Goal: Task Accomplishment & Management: Complete application form

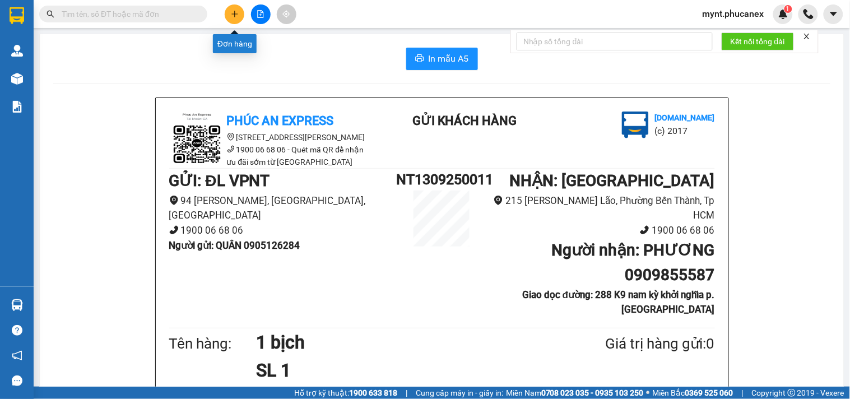
click at [239, 15] on button at bounding box center [235, 14] width 20 height 20
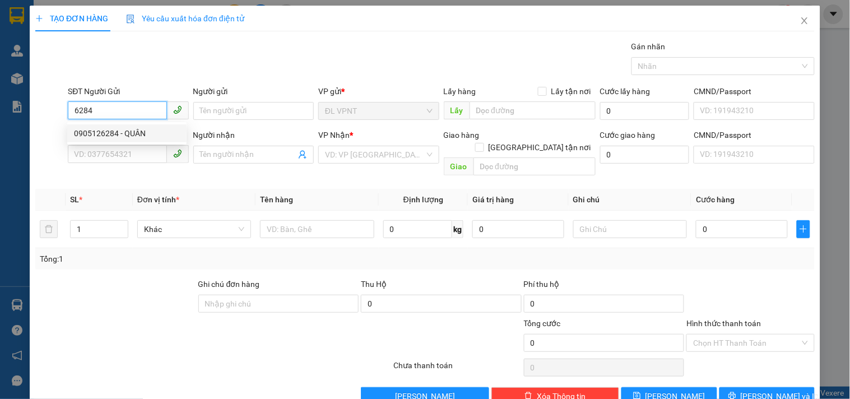
click at [113, 134] on div "0905126284 - QUÂN" at bounding box center [127, 133] width 106 height 12
type input "0905126284"
type input "QUÂN"
type input "0909855587"
type input "PHƯƠNG"
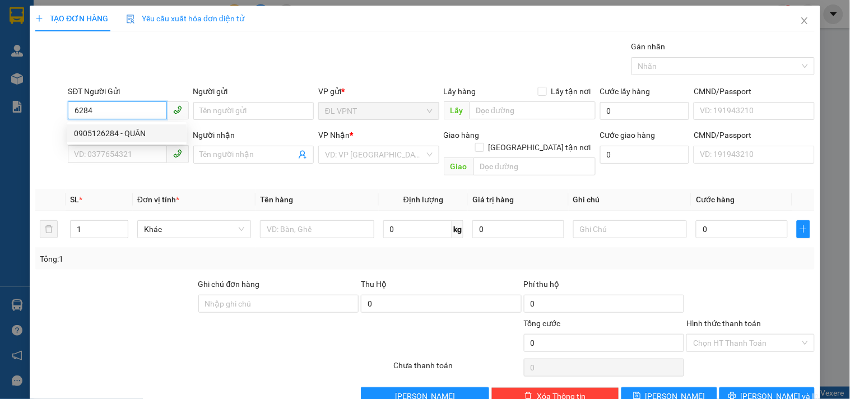
type input "288 K9 nam kỳ khởi nghĩa p.xuân hòa"
type input "50.000"
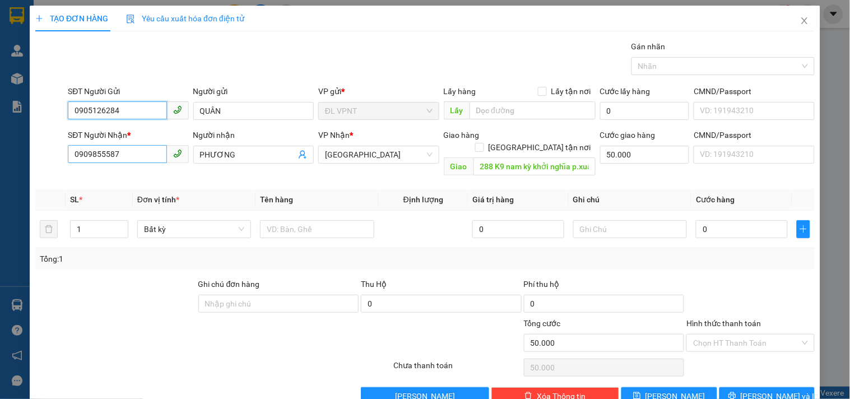
type input "0905126284"
drag, startPoint x: 142, startPoint y: 157, endPoint x: 15, endPoint y: 127, distance: 130.9
click at [0, 121] on div "TẠO ĐƠN HÀNG Yêu cầu xuất hóa đơn điện tử Transit Pickup Surcharge Ids Transit …" at bounding box center [425, 199] width 850 height 399
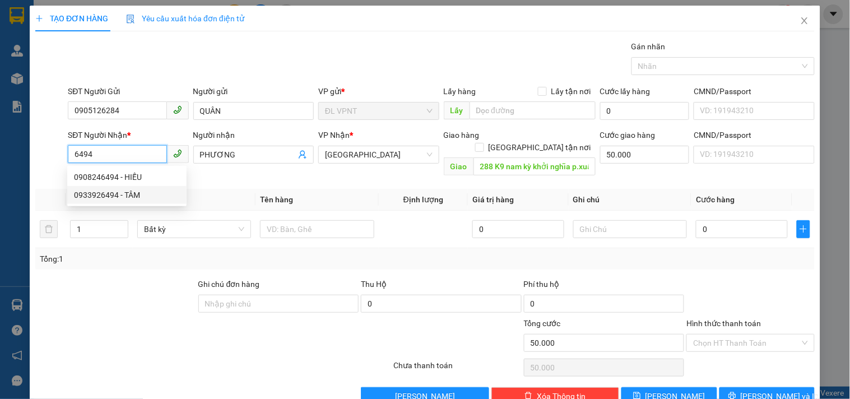
click at [136, 190] on div "0933926494 - TÂM" at bounding box center [127, 195] width 106 height 12
type input "0933926494"
type input "TÂM"
type input "0"
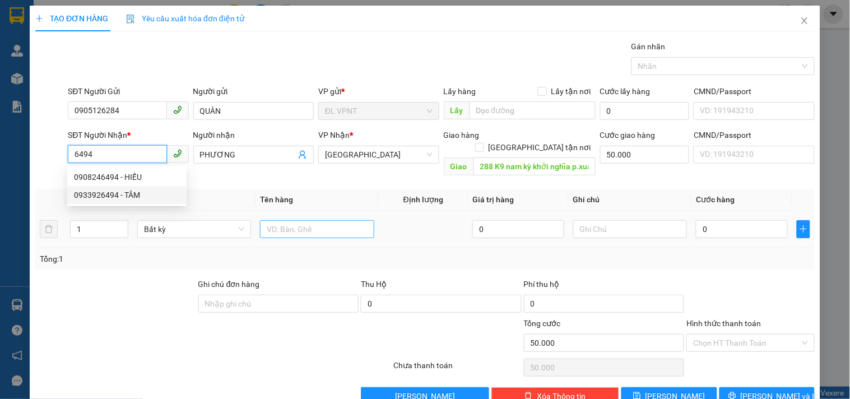
type input "0"
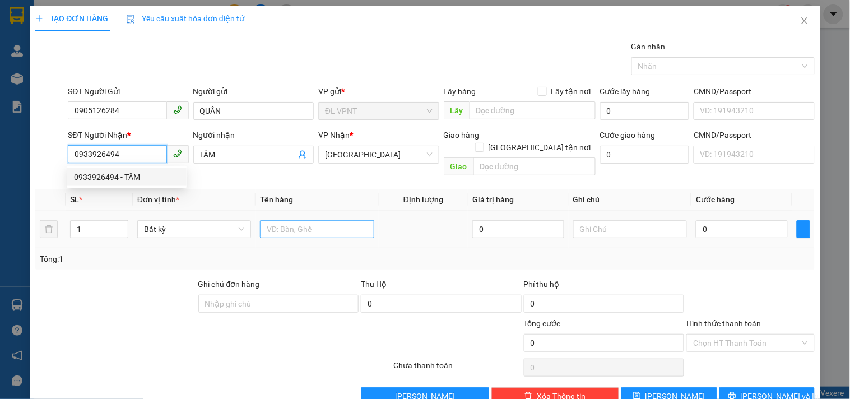
type input "0933926494"
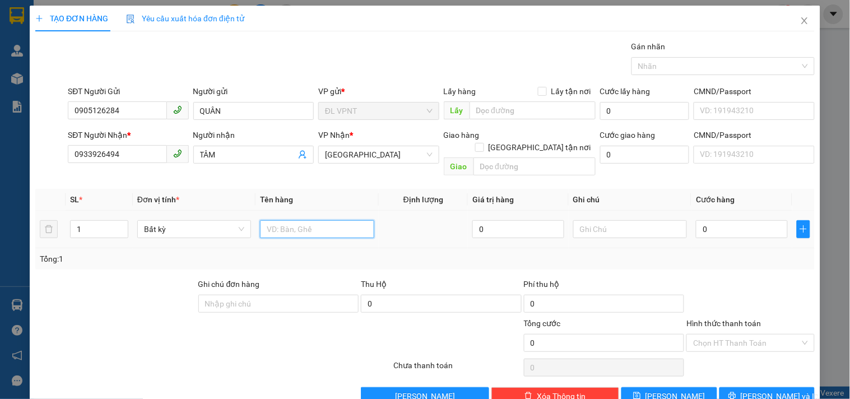
click at [366, 220] on input "text" at bounding box center [317, 229] width 114 height 18
type input "1h"
click at [703, 220] on input "0" at bounding box center [742, 229] width 92 height 18
type input "2"
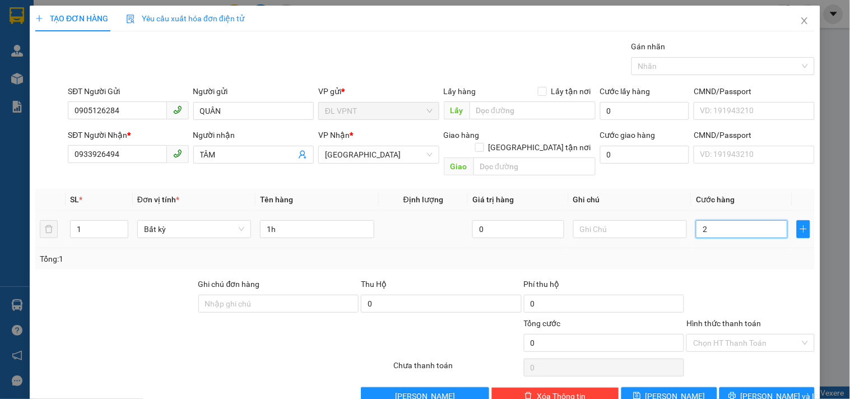
type input "2"
type input "20"
type input "20.000"
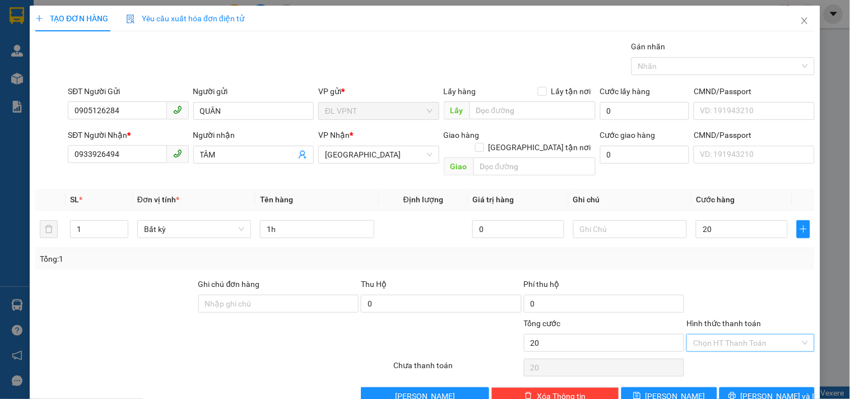
type input "20.000"
click at [724, 334] on input "Hình thức thanh toán" at bounding box center [746, 342] width 106 height 17
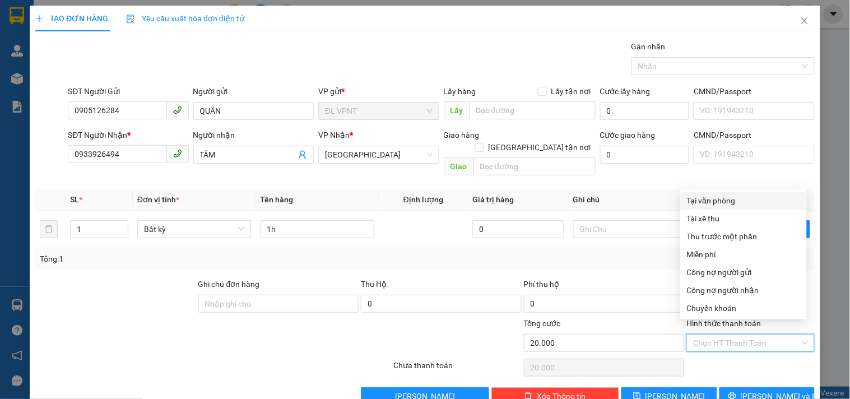
click at [707, 197] on div "Tại văn phòng" at bounding box center [743, 200] width 113 height 12
type input "0"
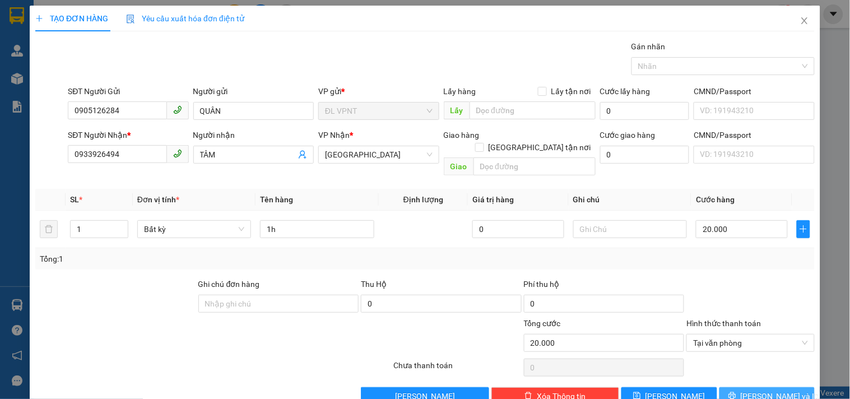
click at [757, 390] on span "[PERSON_NAME] và In" at bounding box center [780, 396] width 78 height 12
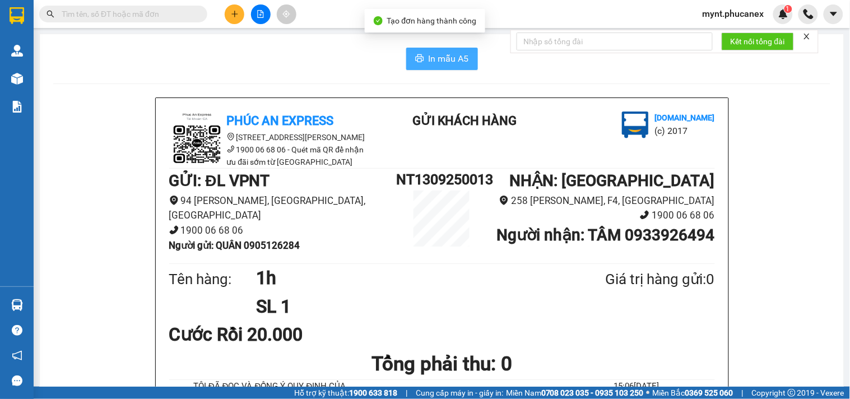
click at [434, 64] on span "In mẫu A5" at bounding box center [449, 59] width 40 height 14
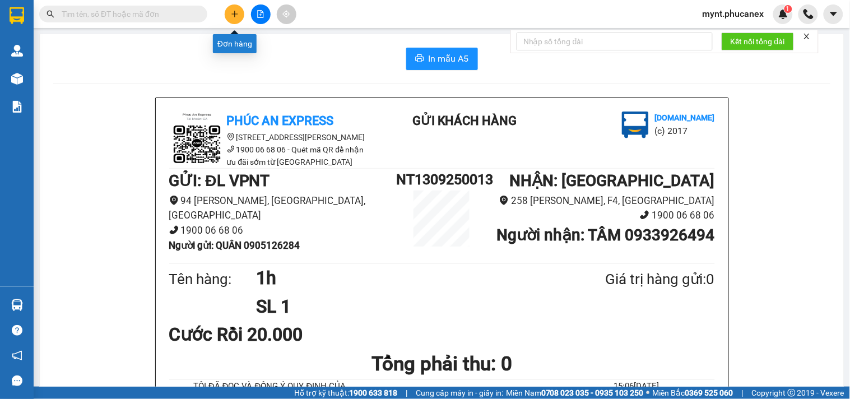
click at [227, 19] on button at bounding box center [235, 14] width 20 height 20
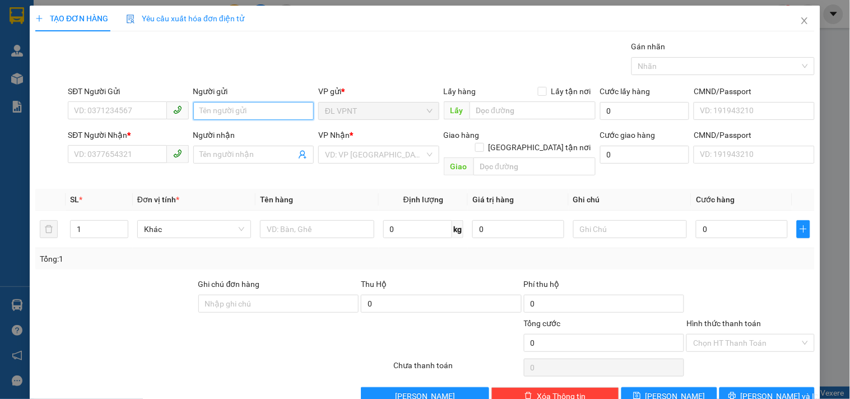
click at [231, 113] on input "Người gửi" at bounding box center [253, 111] width 120 height 18
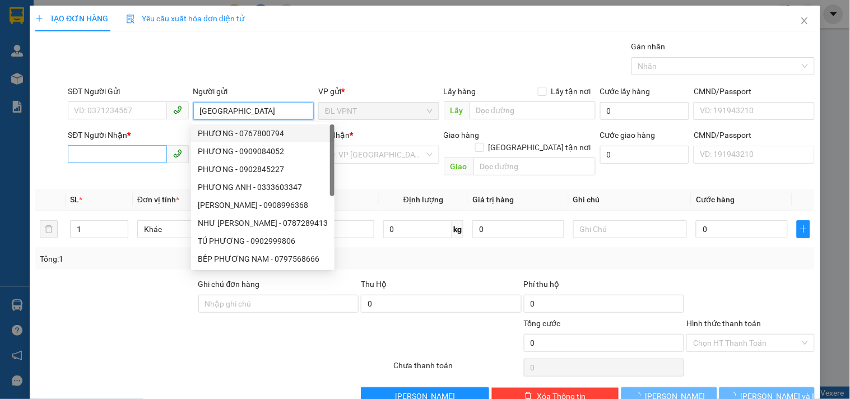
type input "[GEOGRAPHIC_DATA]"
click at [113, 152] on input "SĐT Người Nhận *" at bounding box center [117, 154] width 99 height 18
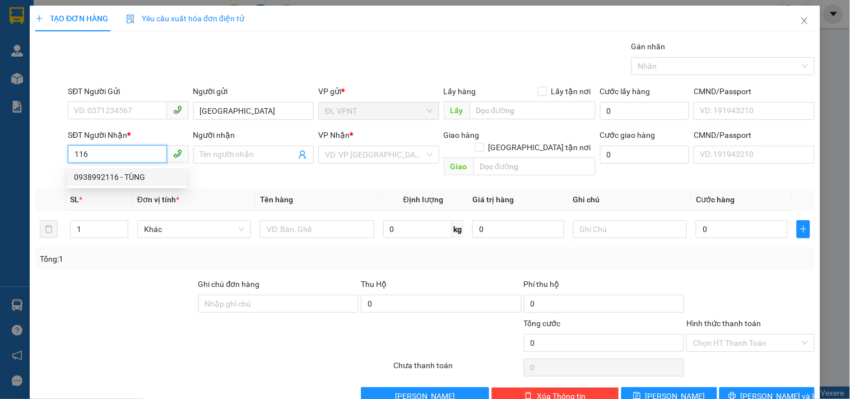
click at [115, 176] on div "0938992116 - TÙNG" at bounding box center [127, 177] width 106 height 12
type input "0938992116"
type input "TÙNG"
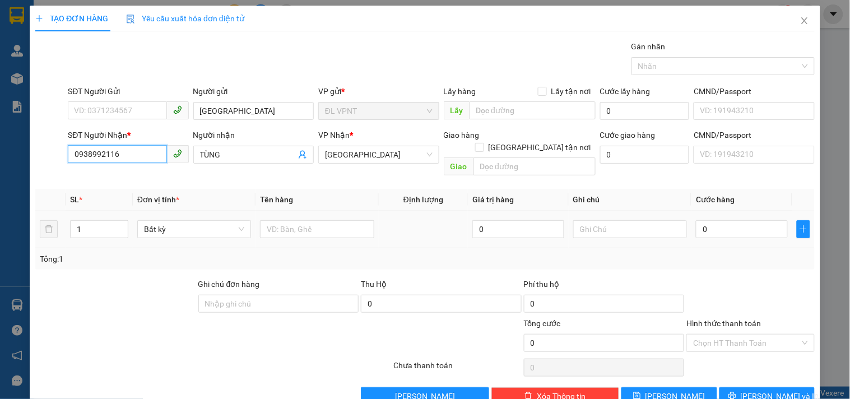
type input "0938992116"
click at [298, 218] on div at bounding box center [317, 229] width 114 height 22
click at [279, 220] on input "text" at bounding box center [317, 229] width 114 height 18
type input "3t"
drag, startPoint x: 99, startPoint y: 215, endPoint x: 61, endPoint y: 220, distance: 38.4
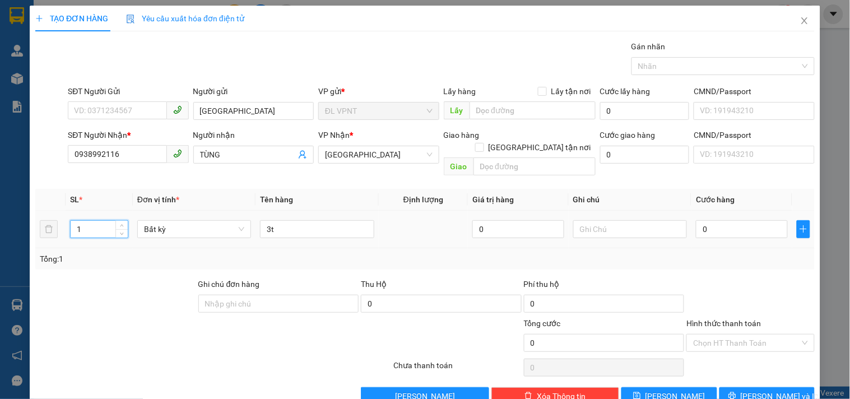
click at [61, 220] on tr "1 Bất kỳ 3t 0 0" at bounding box center [424, 230] width 779 height 38
type input "3"
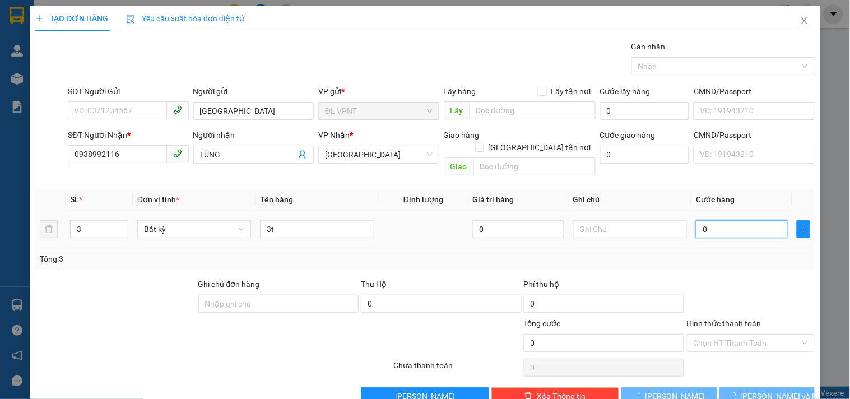
click at [712, 220] on input "0" at bounding box center [742, 229] width 92 height 18
type input "1"
type input "15"
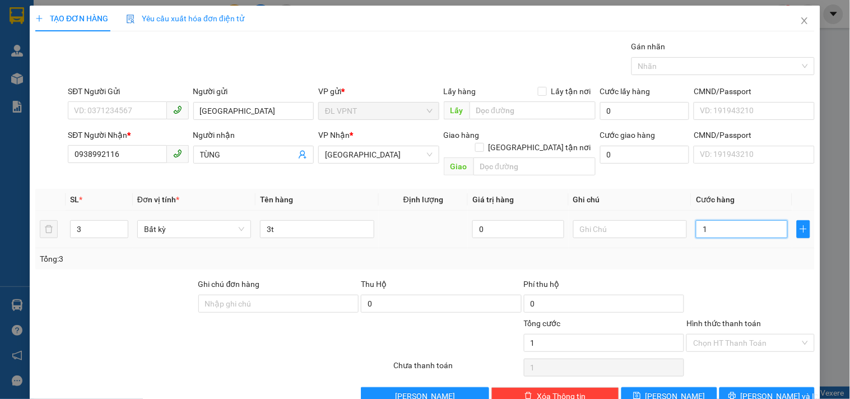
type input "15"
type input "150"
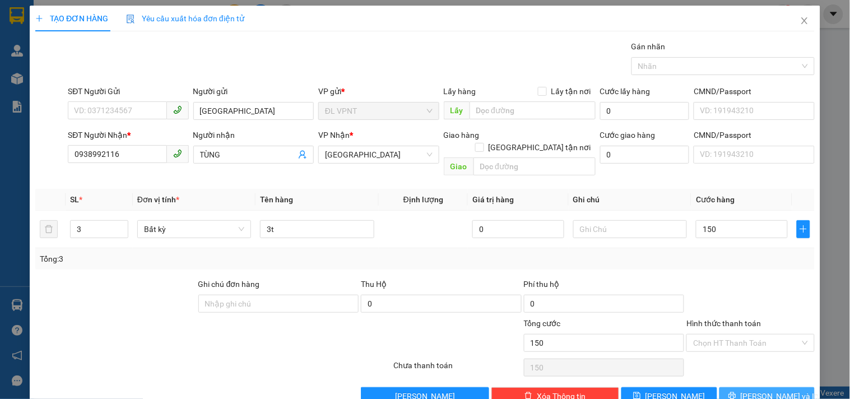
type input "150.000"
click at [736, 392] on icon "printer" at bounding box center [732, 396] width 8 height 8
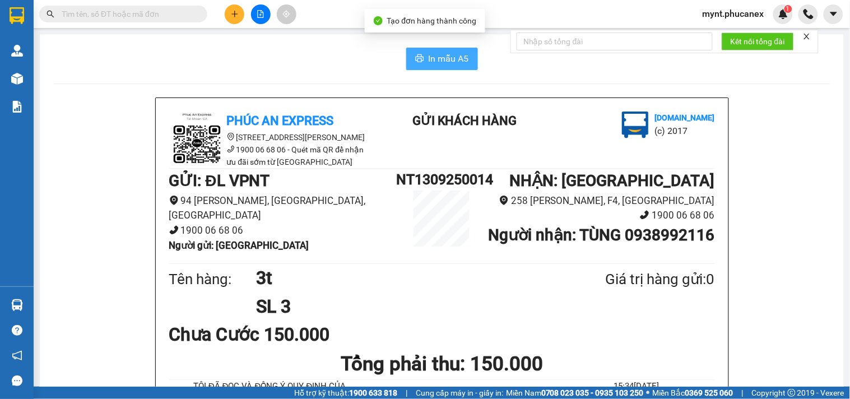
click at [429, 64] on span "In mẫu A5" at bounding box center [449, 59] width 40 height 14
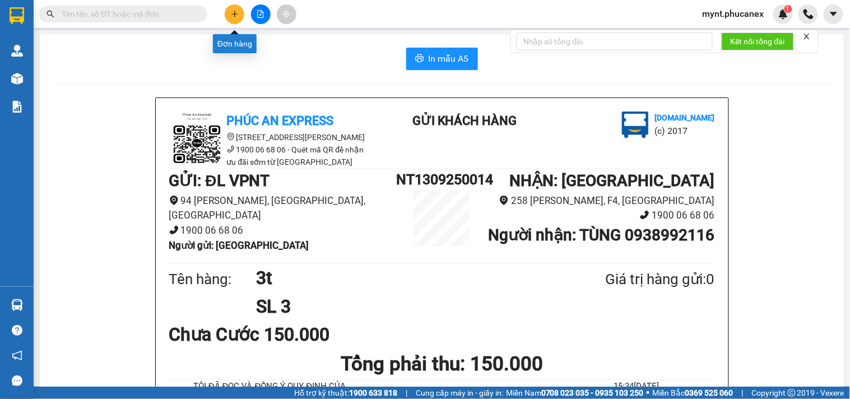
click at [231, 15] on icon "plus" at bounding box center [235, 14] width 8 height 8
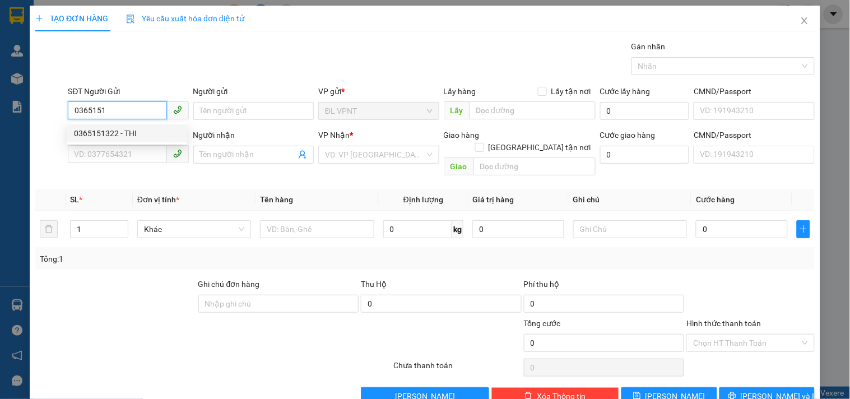
click at [94, 131] on div "0365151322 - THI" at bounding box center [127, 133] width 106 height 12
type input "0365151322"
type input "THI"
type input "0364028681"
type input "BIA VIỄN ĐÔNG"
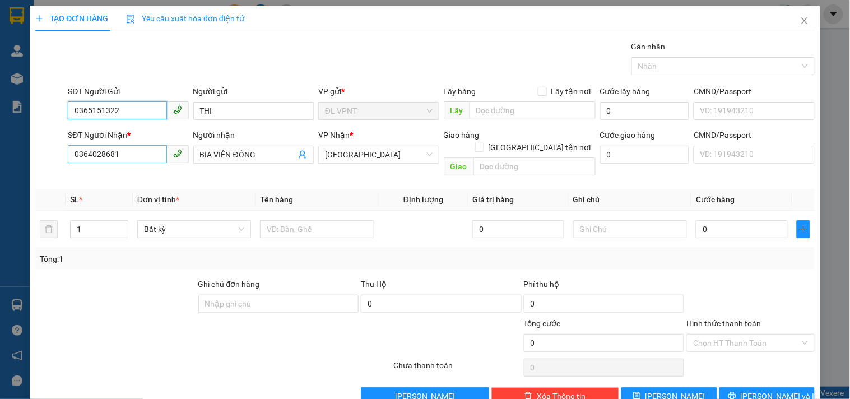
type input "0365151322"
drag, startPoint x: 140, startPoint y: 148, endPoint x: 0, endPoint y: 60, distance: 165.7
click at [0, 60] on div "TẠO ĐƠN HÀNG Yêu cầu xuất hóa đơn điện tử Transit Pickup Surcharge Ids Transit …" at bounding box center [425, 199] width 850 height 399
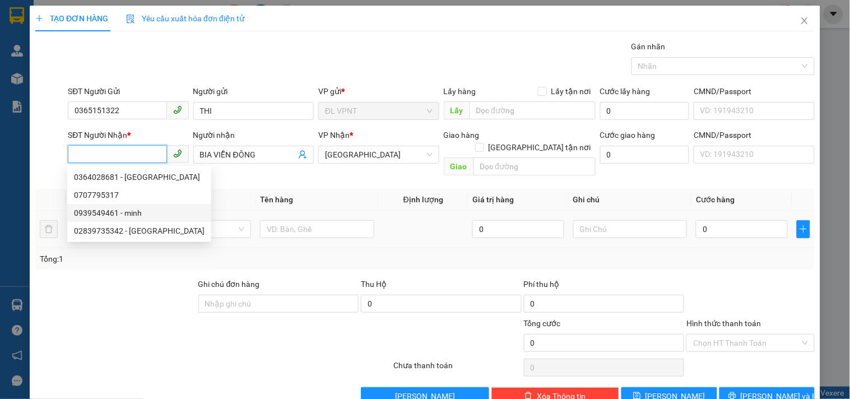
click at [94, 211] on div "0939549461 - minh" at bounding box center [139, 213] width 131 height 12
type input "0939549461"
type input "minh"
type input "23C [PERSON_NAME] thắng q1"
type input "200.000"
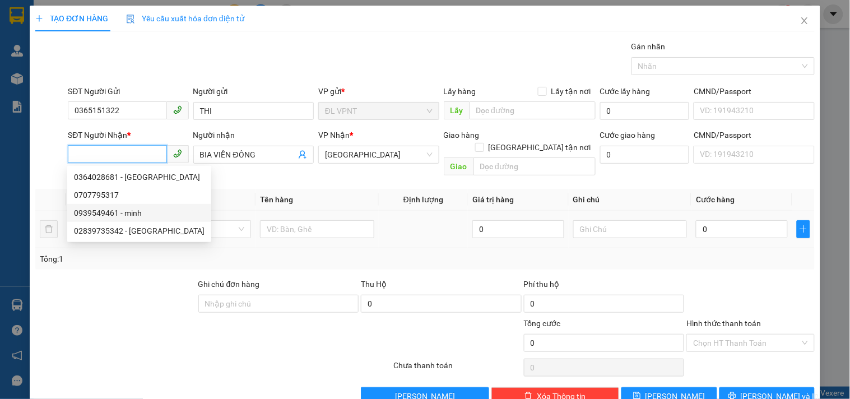
type input "200.000"
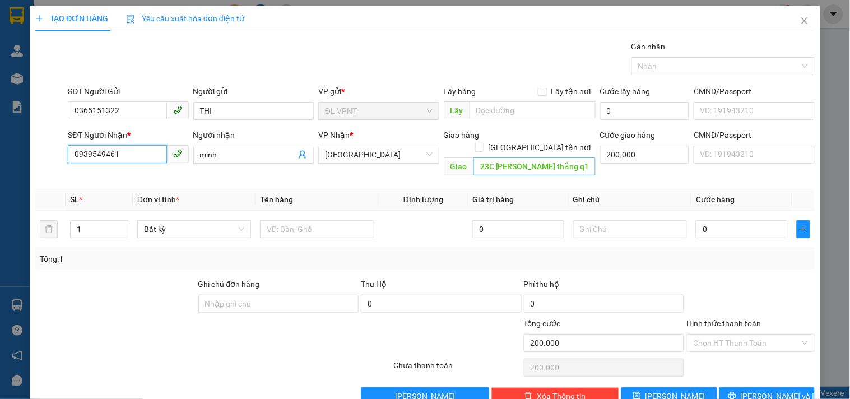
type input "0939549461"
click at [538, 158] on input "23C [PERSON_NAME] thắng q1" at bounding box center [534, 166] width 122 height 18
click at [335, 220] on input "text" at bounding box center [317, 229] width 114 height 18
drag, startPoint x: 141, startPoint y: 159, endPoint x: 0, endPoint y: 141, distance: 142.4
click at [0, 141] on div "TẠO ĐƠN HÀNG Yêu cầu xuất hóa đơn điện tử Transit Pickup Surcharge Ids Transit …" at bounding box center [425, 199] width 850 height 399
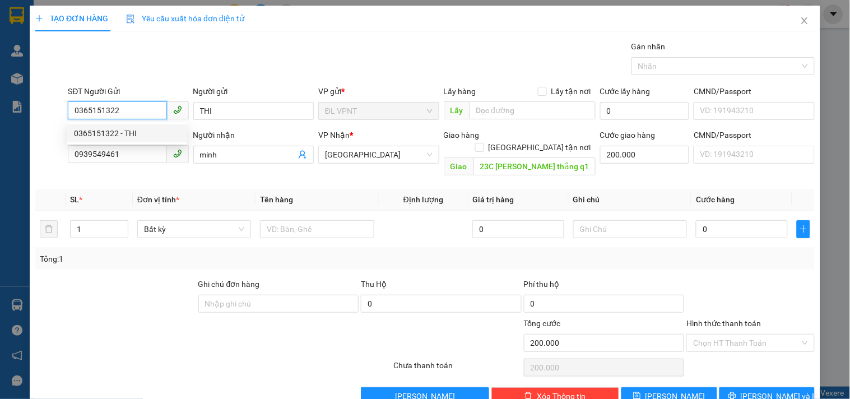
drag, startPoint x: 129, startPoint y: 113, endPoint x: 29, endPoint y: 105, distance: 100.5
click at [30, 105] on div "TẠO ĐƠN HÀNG Yêu cầu xuất hóa đơn điện tử Transit Pickup Surcharge Ids Transit …" at bounding box center [425, 210] width 790 height 408
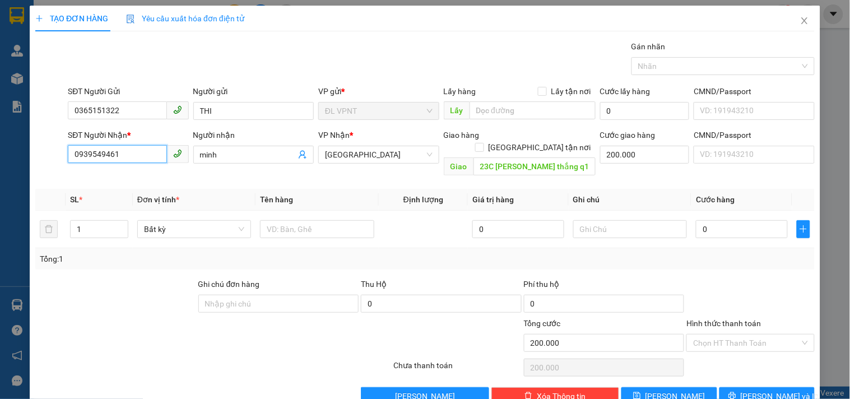
drag, startPoint x: 122, startPoint y: 163, endPoint x: 0, endPoint y: 152, distance: 122.6
click at [0, 152] on div "TẠO ĐƠN HÀNG Yêu cầu xuất hóa đơn điện tử Transit Pickup Surcharge Ids Transit …" at bounding box center [425, 199] width 850 height 399
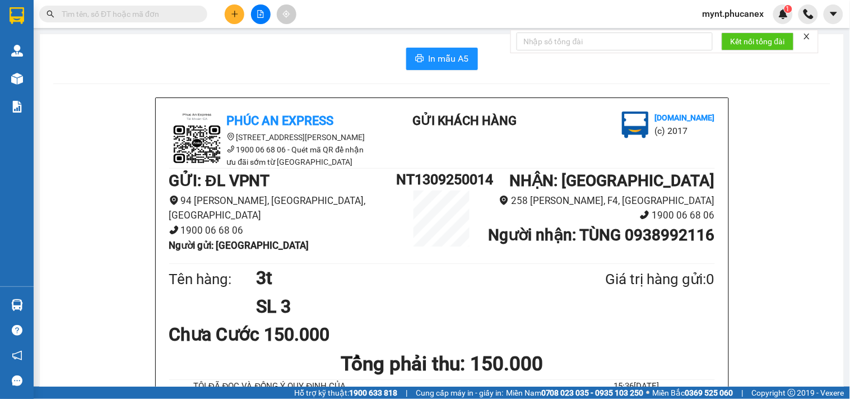
click at [136, 20] on span at bounding box center [123, 14] width 168 height 17
click at [141, 15] on input "text" at bounding box center [128, 14] width 132 height 12
paste input "0939549461"
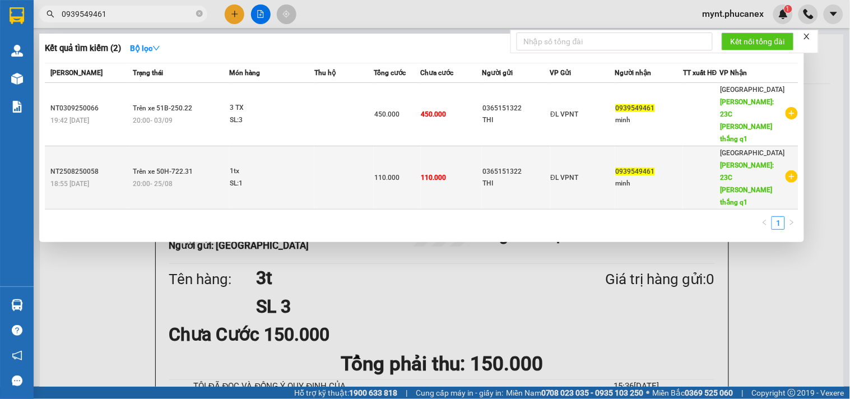
type input "0939549461"
click at [463, 146] on td "110.000" at bounding box center [451, 177] width 61 height 63
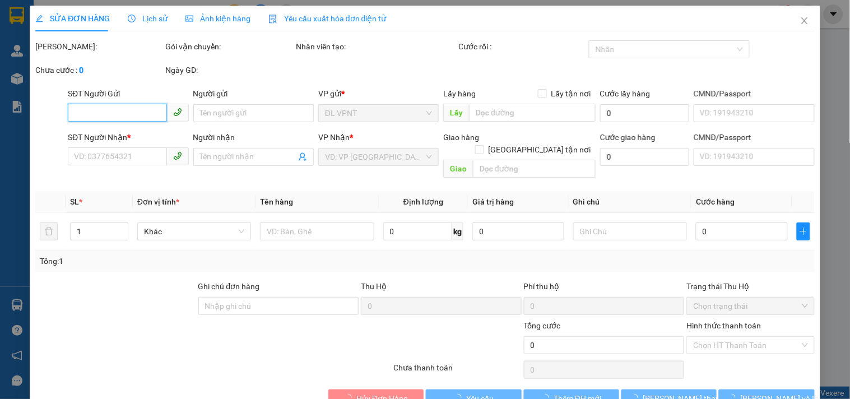
type input "0365151322"
type input "THI"
type input "0939549461"
type input "minh"
type input "23C [PERSON_NAME] thắng q1"
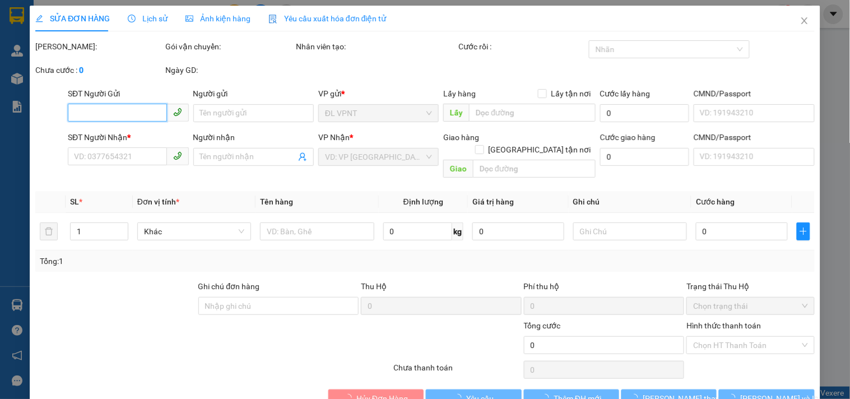
type input "50.000"
type input "110.000"
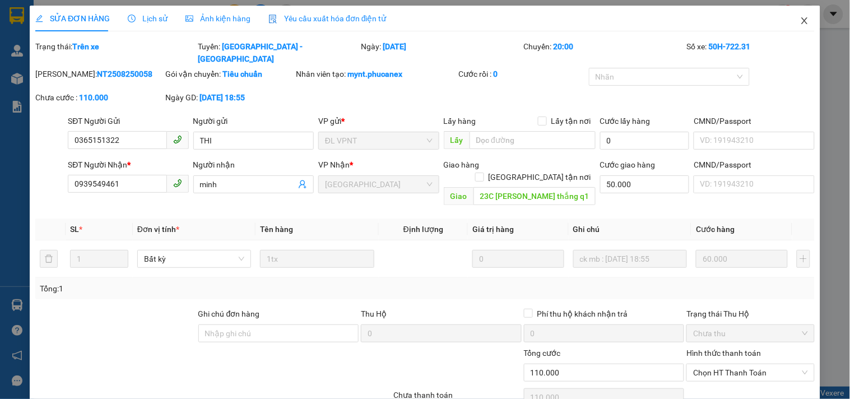
click at [800, 18] on icon "close" at bounding box center [804, 20] width 9 height 9
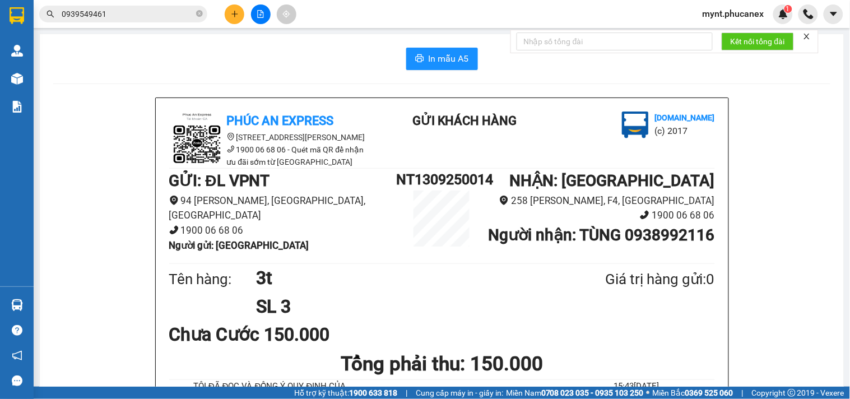
click at [116, 18] on input "0939549461" at bounding box center [128, 14] width 132 height 12
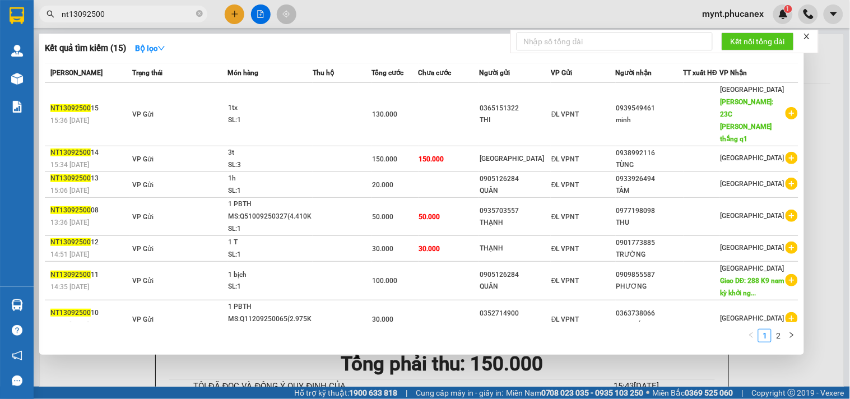
click at [139, 10] on input "nt13092500" at bounding box center [128, 14] width 132 height 12
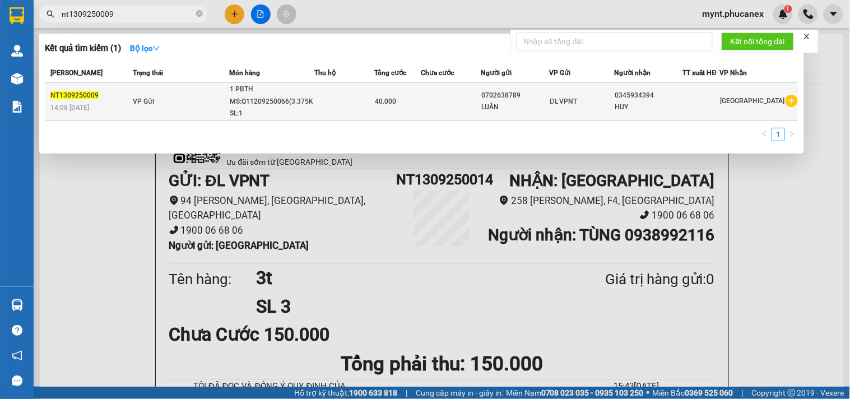
type input "nt1309250009"
click at [475, 108] on td at bounding box center [451, 102] width 60 height 38
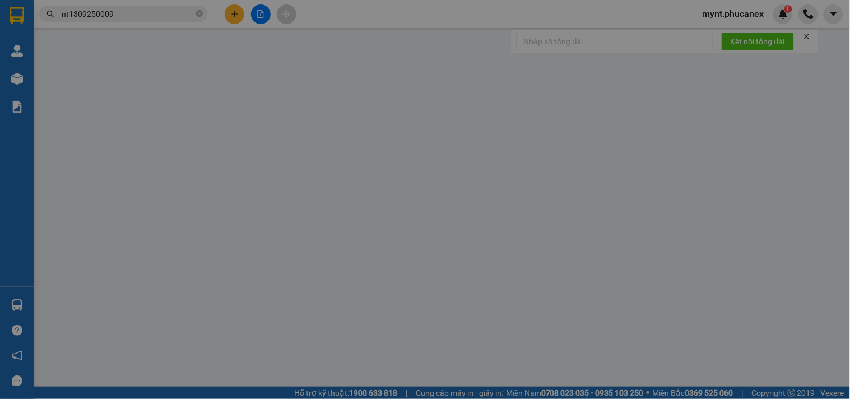
type input "0702638789"
type input "LUÂN"
type input "0345934394"
type input "HUY"
type input "40.000"
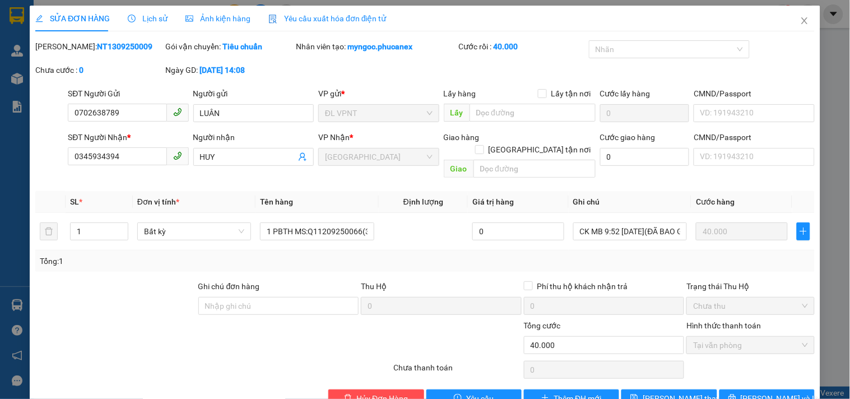
click at [175, 319] on div at bounding box center [148, 338] width 228 height 39
click at [154, 22] on span "Lịch sử" at bounding box center [148, 18] width 40 height 9
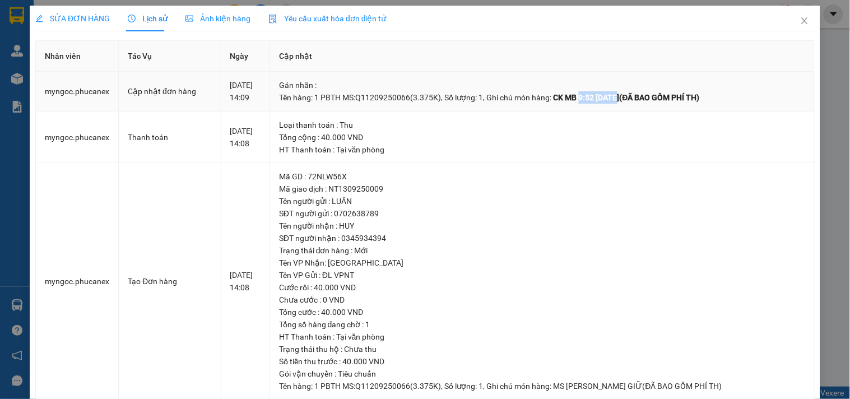
drag, startPoint x: 627, startPoint y: 93, endPoint x: 585, endPoint y: 92, distance: 42.0
click at [585, 93] on span "CK MB 9:52 [DATE](ĐÃ BAO GỒM PHÍ TH)" at bounding box center [627, 97] width 146 height 9
copy span "9:52 [DATE]"
click at [156, 315] on td "Tạo Đơn hàng" at bounding box center [170, 281] width 103 height 237
click at [80, 20] on span "SỬA ĐƠN HÀNG" at bounding box center [72, 18] width 75 height 9
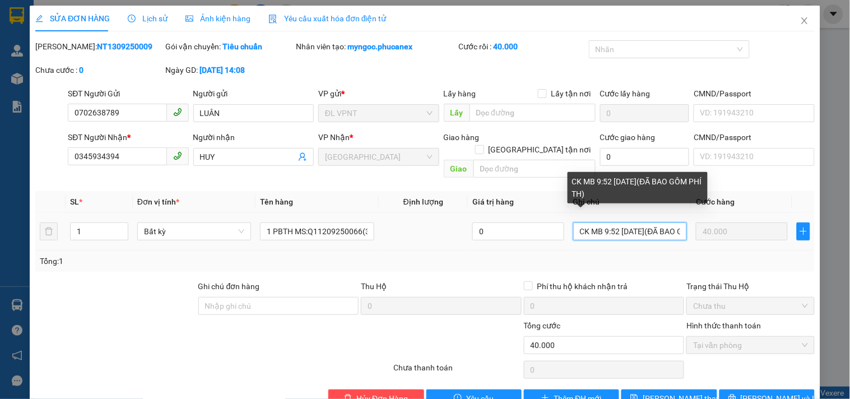
click at [654, 222] on input "CK MB 9:52 [DATE](ĐÃ BAO GỒM PHÍ TH)" at bounding box center [630, 231] width 114 height 18
click at [657, 222] on input "CK MB 9:52 [DATE](ĐÃ BAO GỒM PHÍ TH)" at bounding box center [630, 231] width 114 height 18
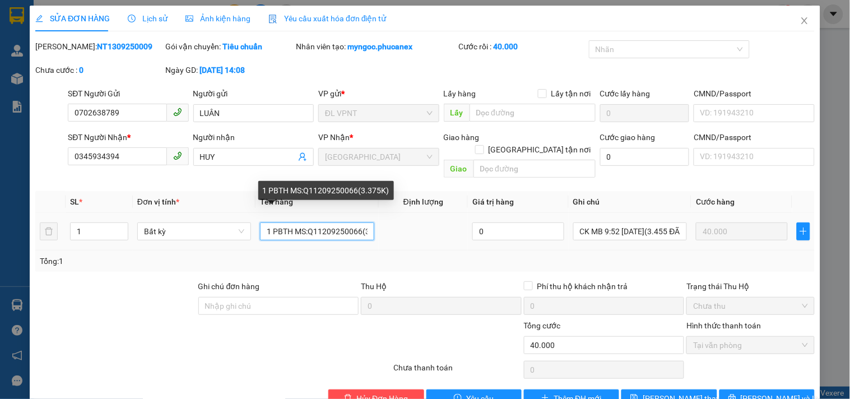
scroll to position [0, 21]
drag, startPoint x: 305, startPoint y: 216, endPoint x: 335, endPoint y: 226, distance: 31.2
click at [335, 226] on input "1 PBTH MS:Q11209250066(3.375K)" at bounding box center [317, 231] width 114 height 18
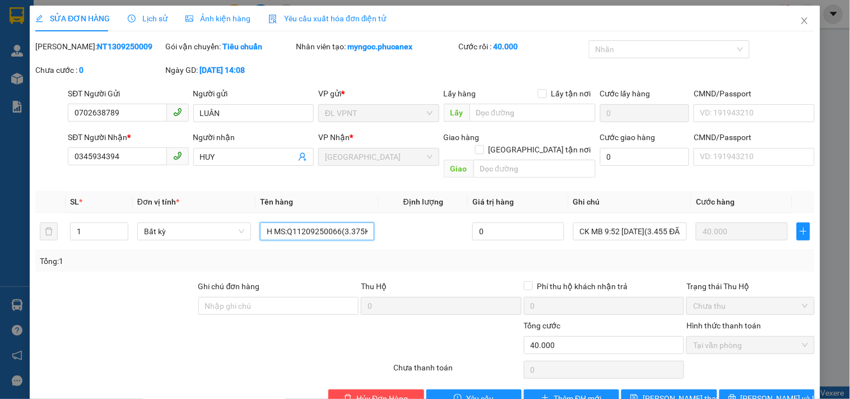
scroll to position [0, 0]
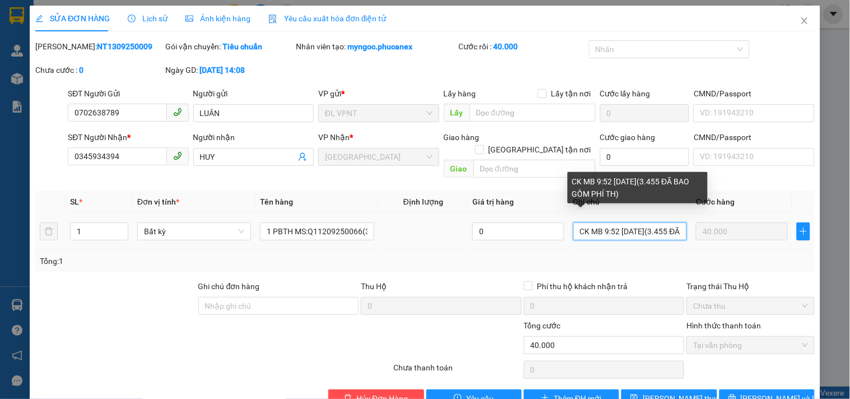
click at [597, 222] on input "CK MB 9:52 [DATE](3.455 ĐÃ BAO GỒM PHÍ TH)" at bounding box center [630, 231] width 114 height 18
click at [601, 222] on input "CK MB 9:52 [DATE](3.455 ĐÃ BAO GỒM PHÍ TH)" at bounding box center [630, 231] width 114 height 18
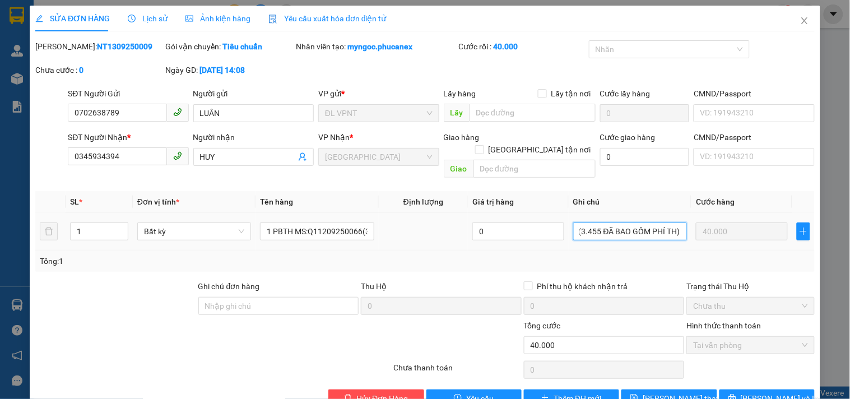
click at [714, 222] on tr "1 Bất kỳ 1 PBTH MS:Q11209250066(3.375K) 0 CK MB 09:52 [DATE](3.455 ĐÃ BAO GỒM P…" at bounding box center [424, 232] width 779 height 38
type input "CK MB 09:52 [DATE](3.455 ĐÃ BAO GỒM PHÍ TH)"
click at [654, 393] on button "[PERSON_NAME] thay đổi" at bounding box center [668, 398] width 95 height 18
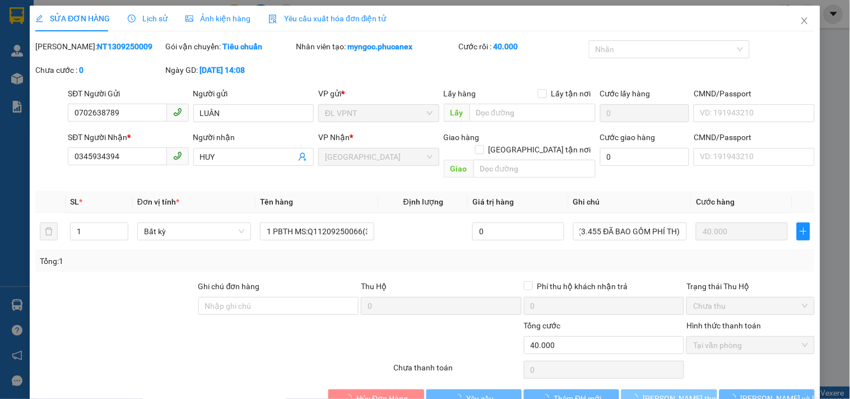
scroll to position [0, 0]
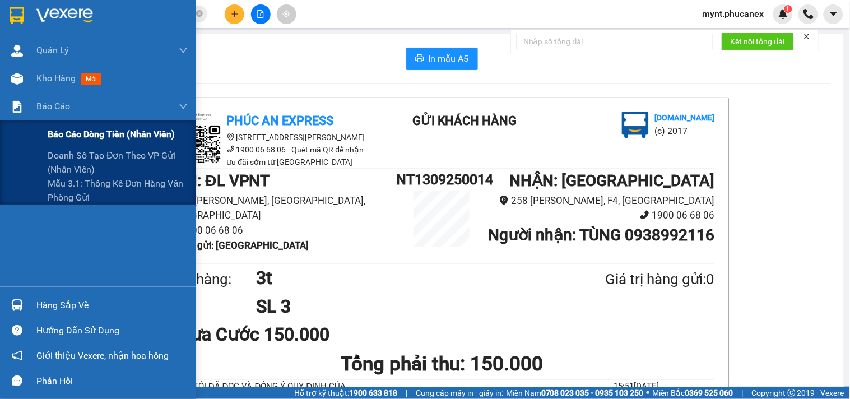
click at [61, 134] on span "Báo cáo dòng tiền (nhân viên)" at bounding box center [111, 134] width 127 height 14
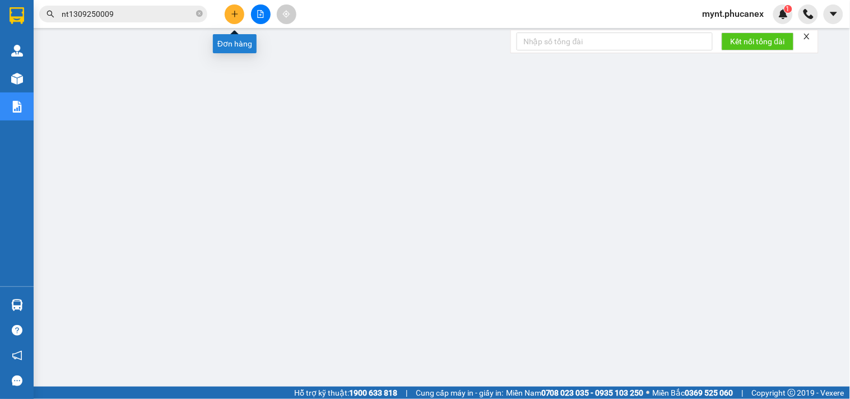
click at [232, 16] on icon "plus" at bounding box center [235, 14] width 8 height 8
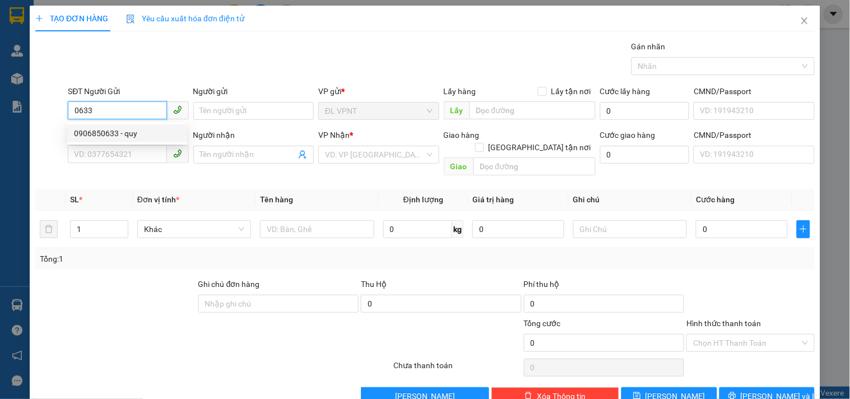
click at [75, 138] on div "0906850633 - quy" at bounding box center [127, 133] width 106 height 12
type input "0906850633"
type input "quy"
type input "0382134724"
type input "NHƯ Ý"
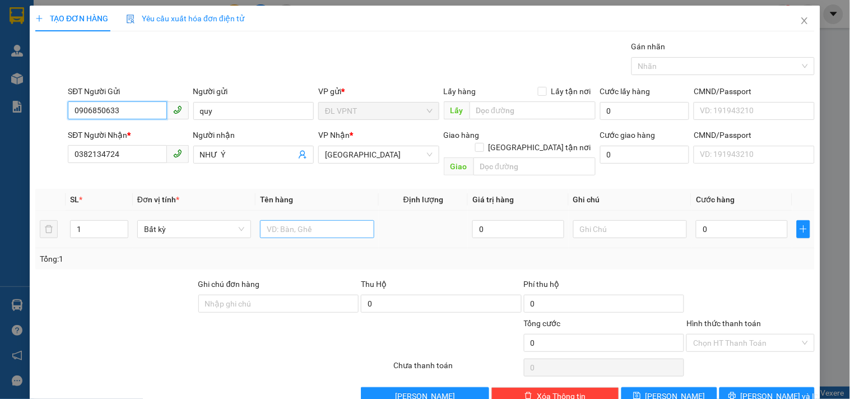
type input "0906850633"
click at [327, 220] on input "text" at bounding box center [317, 229] width 114 height 18
type input "1t"
click at [730, 220] on input "0" at bounding box center [742, 229] width 92 height 18
type input "3"
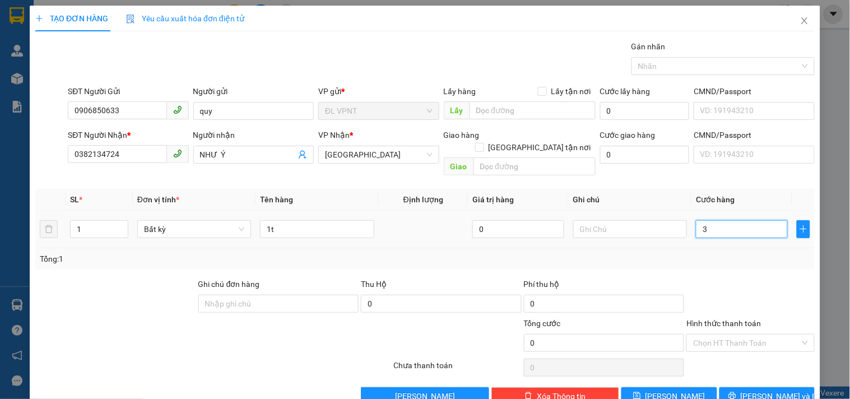
type input "3"
type input "30"
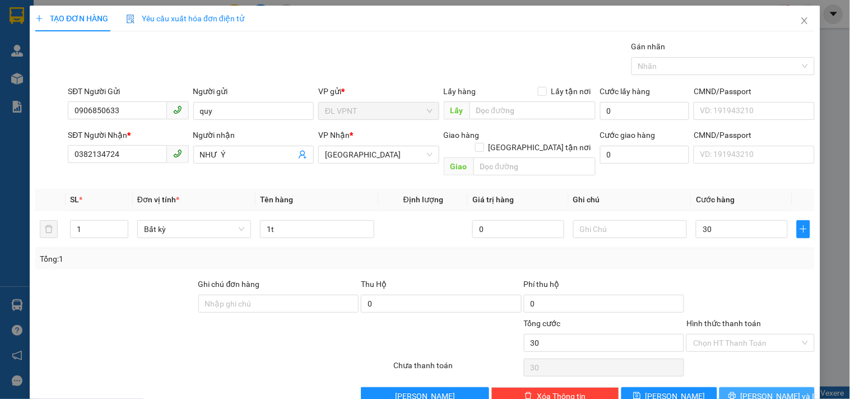
type input "30.000"
click at [757, 390] on span "[PERSON_NAME] và In" at bounding box center [780, 396] width 78 height 12
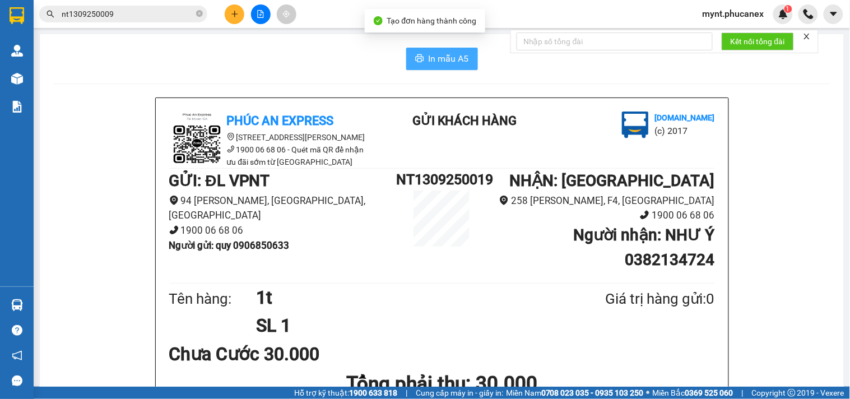
click at [429, 54] on span "In mẫu A5" at bounding box center [449, 59] width 40 height 14
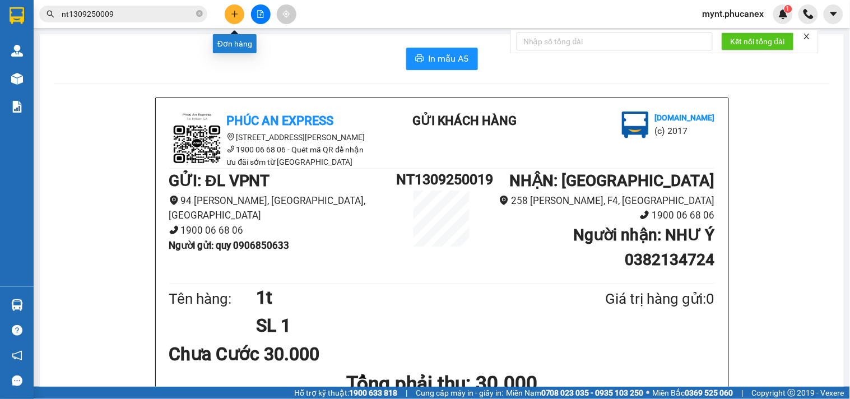
click at [238, 8] on button at bounding box center [235, 14] width 20 height 20
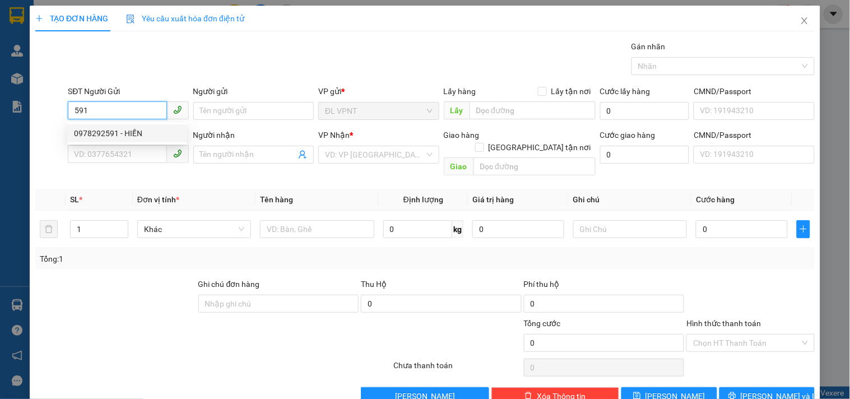
click at [139, 133] on div "0978292591 - HIỀN" at bounding box center [127, 133] width 106 height 12
type input "0978292591"
type input "HIỀN"
type input "0966323400"
type input "ý"
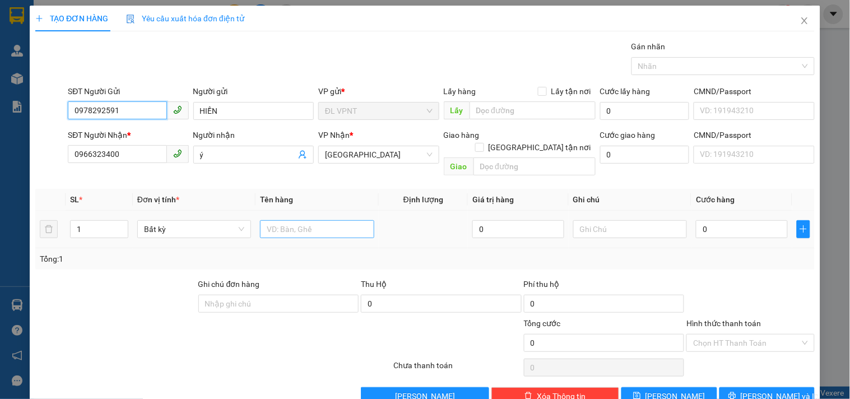
type input "0978292591"
click at [300, 225] on input "text" at bounding box center [317, 229] width 114 height 18
type input "1 gói"
click at [712, 220] on input "0" at bounding box center [742, 229] width 92 height 18
type input "2"
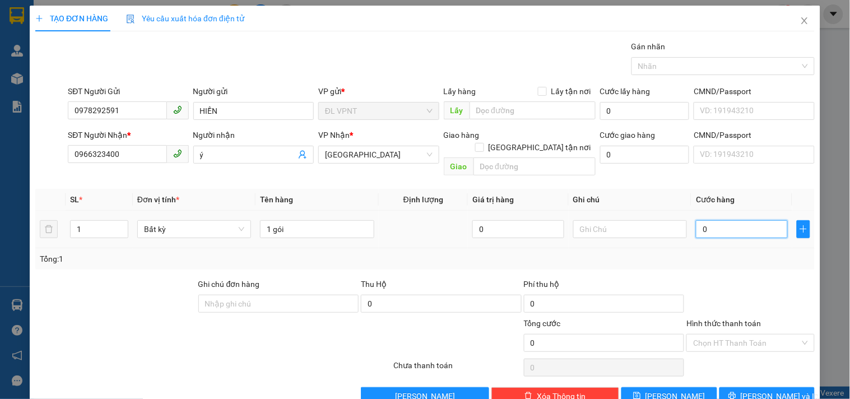
type input "2"
type input "20"
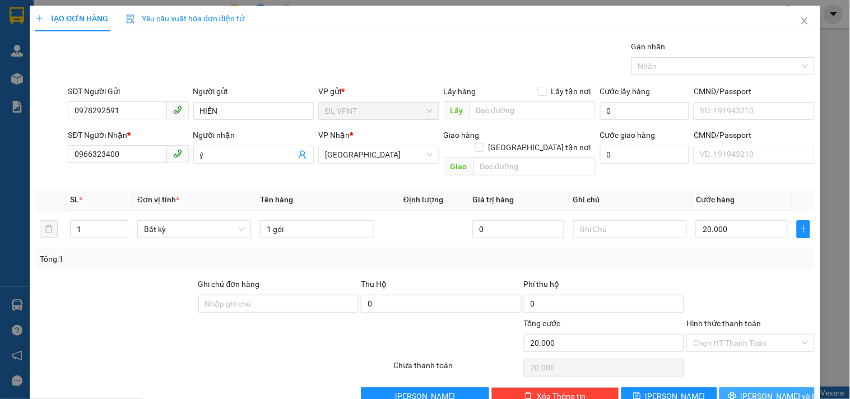
click at [728, 387] on button "[PERSON_NAME] và In" at bounding box center [766, 396] width 95 height 18
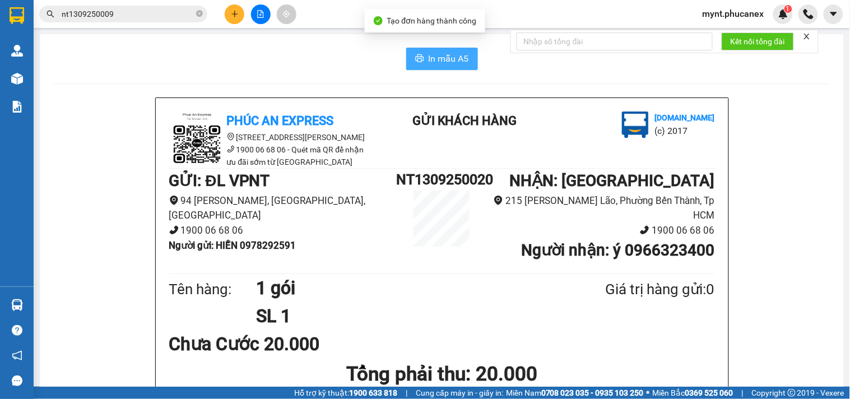
click at [429, 69] on button "In mẫu A5" at bounding box center [442, 59] width 72 height 22
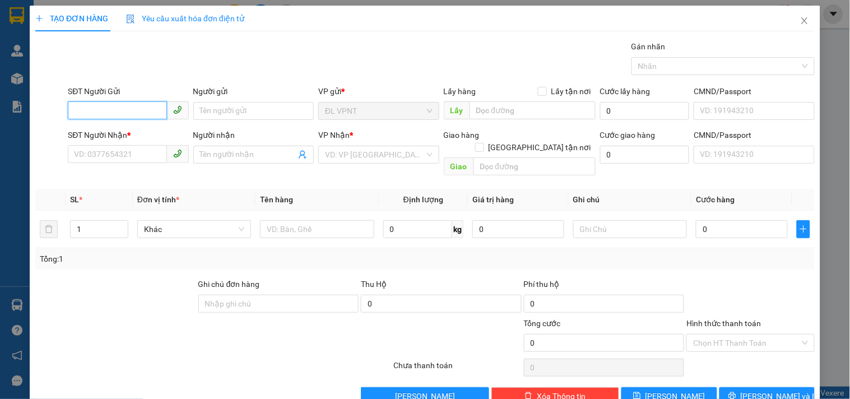
click at [135, 113] on input "SĐT Người Gửi" at bounding box center [117, 110] width 99 height 18
paste input "0365151322"
type input "0365151322"
click at [103, 108] on input "0365151322" at bounding box center [117, 110] width 99 height 18
click at [117, 134] on div "0365151322 - THI" at bounding box center [127, 133] width 106 height 12
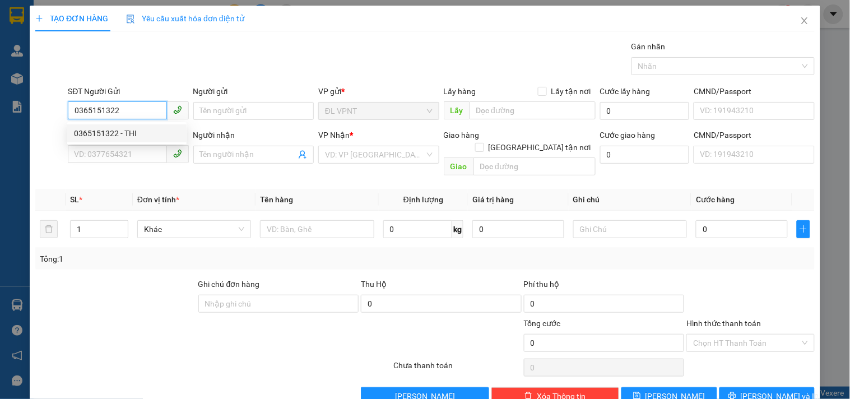
type input "THI"
type input "0364028681"
type input "BIA VIỄN ĐÔNG"
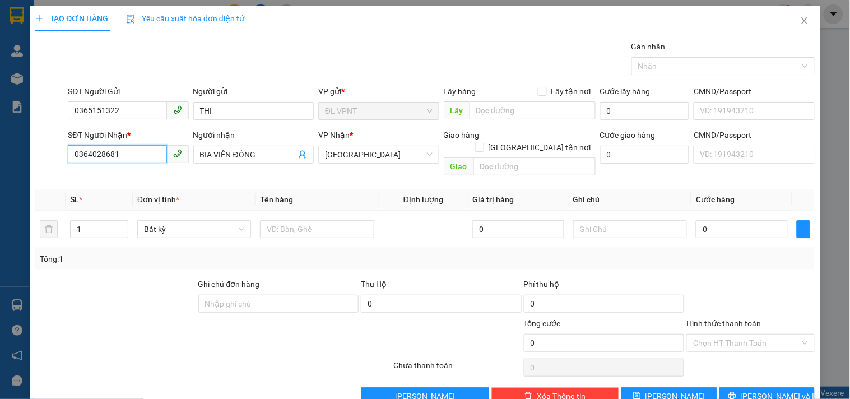
drag, startPoint x: 132, startPoint y: 161, endPoint x: 108, endPoint y: 157, distance: 23.9
click at [108, 157] on input "0364028681" at bounding box center [117, 154] width 99 height 18
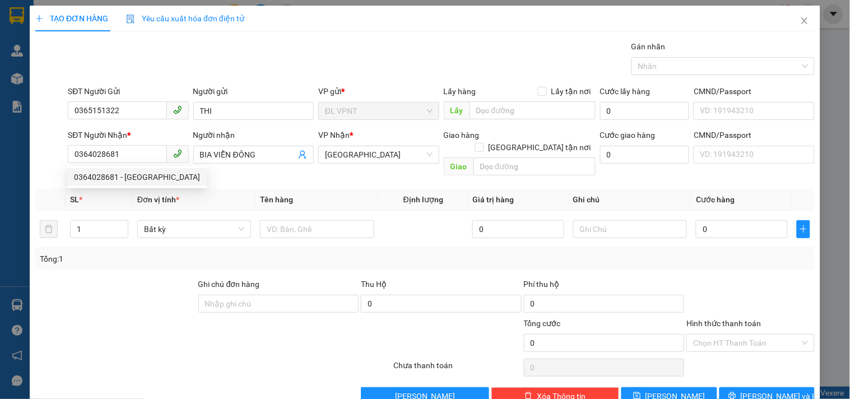
click at [54, 153] on div at bounding box center [50, 155] width 32 height 52
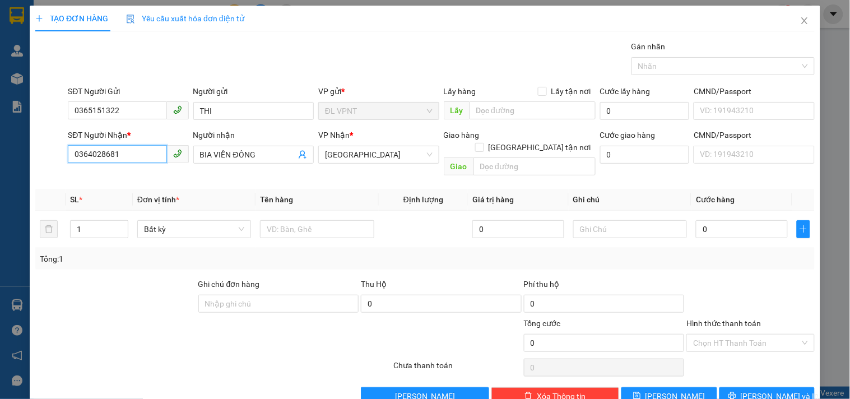
click at [84, 154] on input "0364028681" at bounding box center [117, 154] width 99 height 18
paste input "93954946"
type input "0939549461"
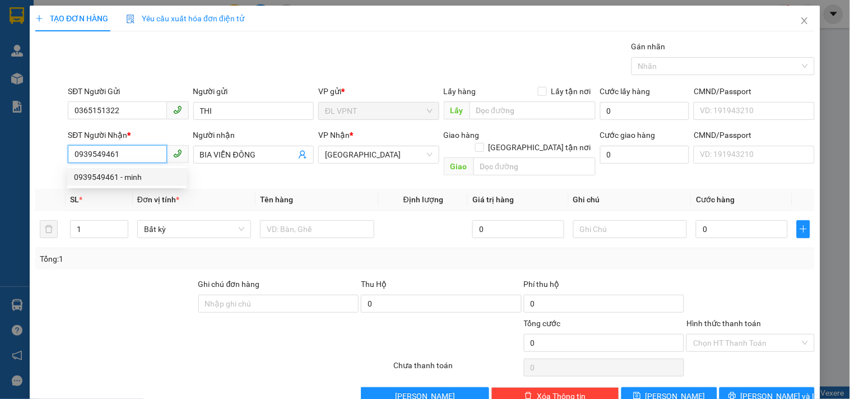
click at [114, 174] on div "0939549461 - minh" at bounding box center [127, 177] width 106 height 12
type input "minh"
type input "23C [PERSON_NAME] thắng q1"
type input "200.000"
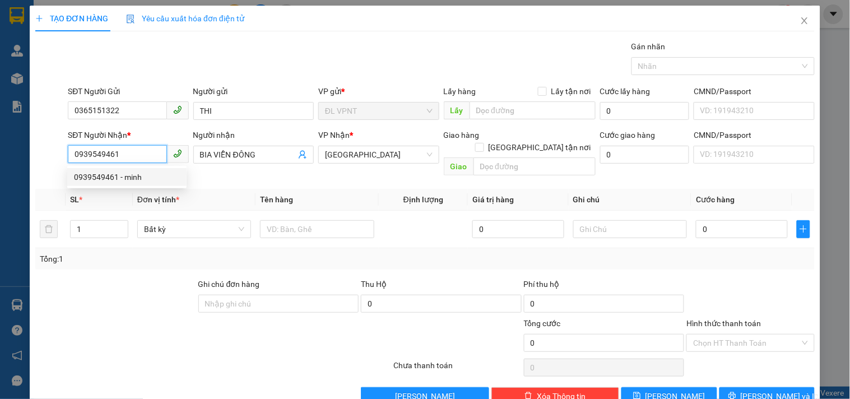
type input "200.000"
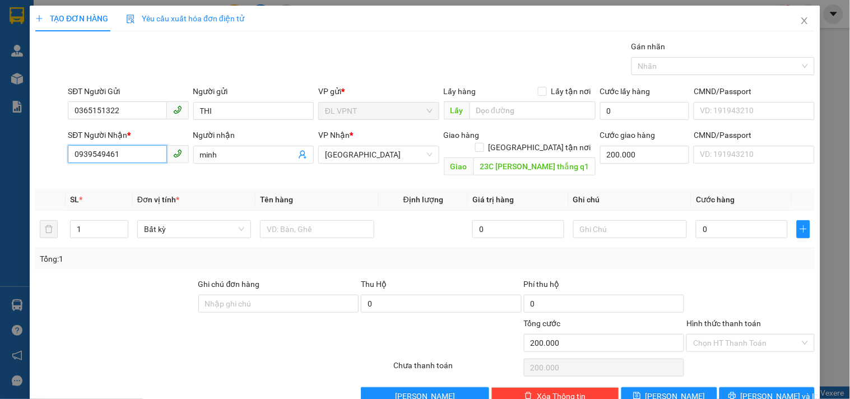
type input "0939549461"
click at [612, 147] on input "200.000" at bounding box center [645, 155] width 90 height 18
type input "5"
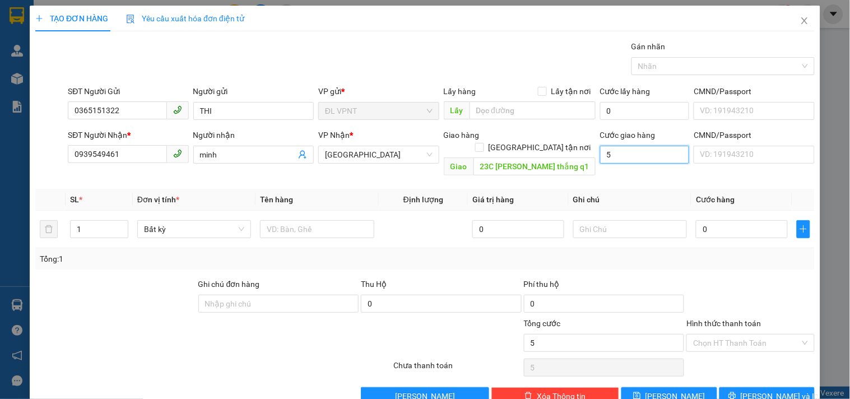
type input "50"
type input "50.000"
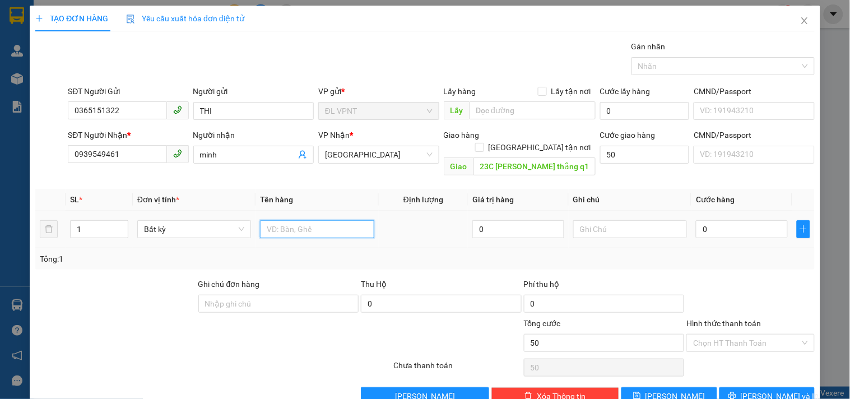
type input "50.000"
click at [318, 220] on input "text" at bounding box center [317, 229] width 114 height 18
type input "1tx"
click at [729, 221] on input "0" at bounding box center [742, 229] width 92 height 18
type input "8"
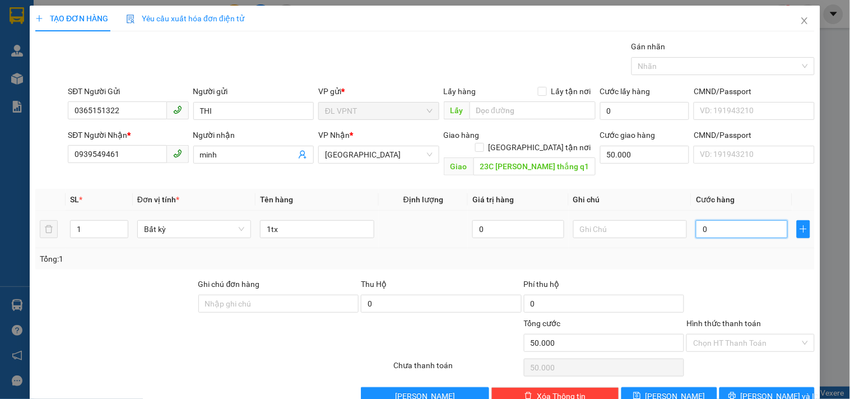
type input "50.008"
type input "80"
type input "50.080"
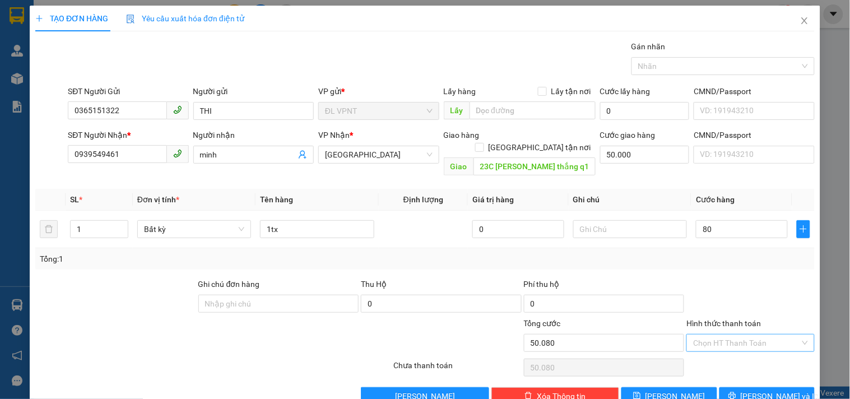
type input "80.000"
type input "130.000"
click at [727, 334] on input "Hình thức thanh toán" at bounding box center [746, 342] width 106 height 17
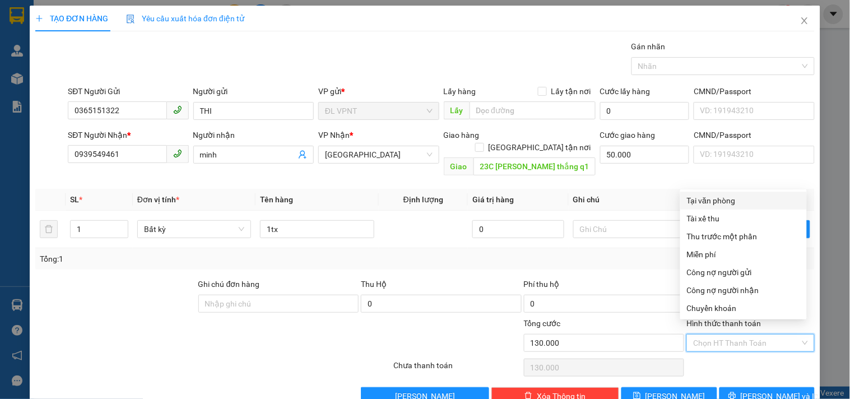
click at [693, 199] on div "Tại văn phòng" at bounding box center [743, 200] width 113 height 12
type input "0"
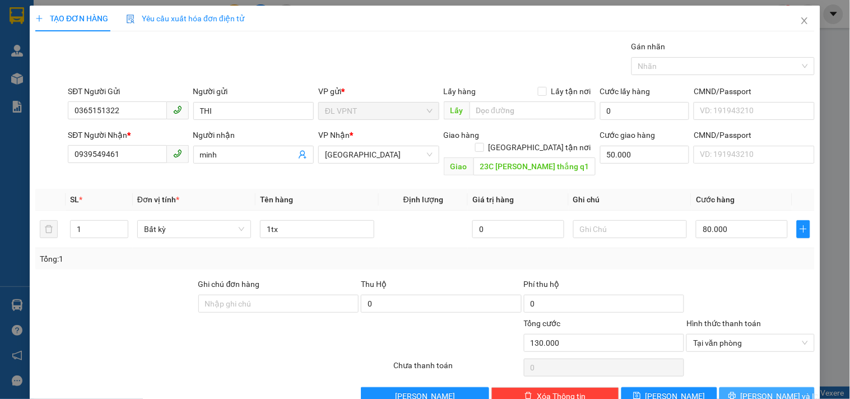
click at [735, 377] on button "[PERSON_NAME] và In" at bounding box center [766, 396] width 95 height 18
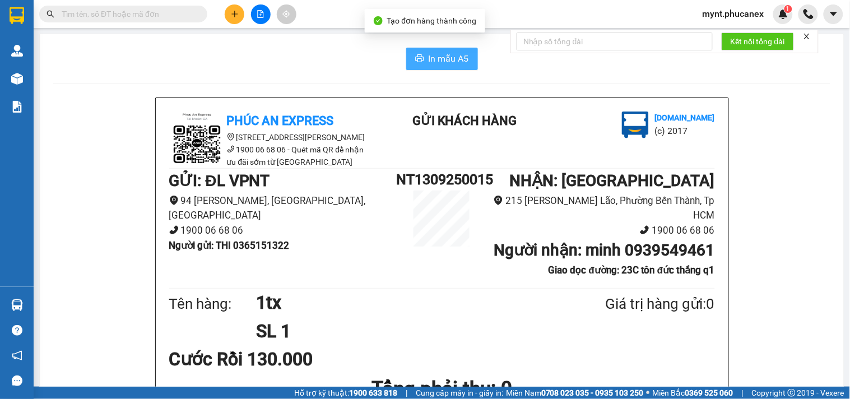
click at [429, 55] on span "In mẫu A5" at bounding box center [449, 59] width 40 height 14
drag, startPoint x: 204, startPoint y: 80, endPoint x: 211, endPoint y: 69, distance: 13.1
click at [133, 6] on span at bounding box center [123, 14] width 168 height 17
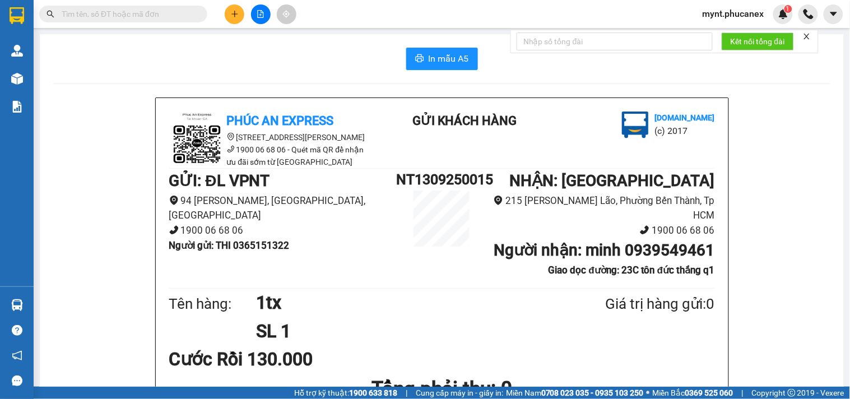
click at [120, 21] on span at bounding box center [123, 14] width 168 height 17
click at [120, 17] on input "text" at bounding box center [128, 14] width 132 height 12
paste input "Q11209250066"
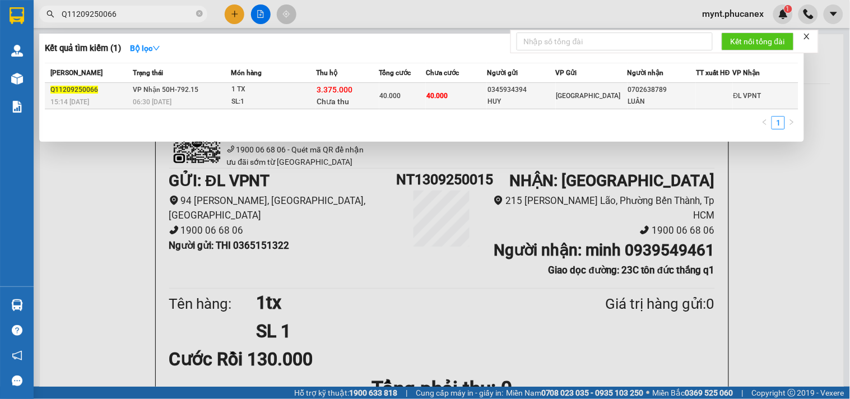
type input "Q11209250066"
click at [322, 91] on span "3.375.000" at bounding box center [335, 89] width 36 height 9
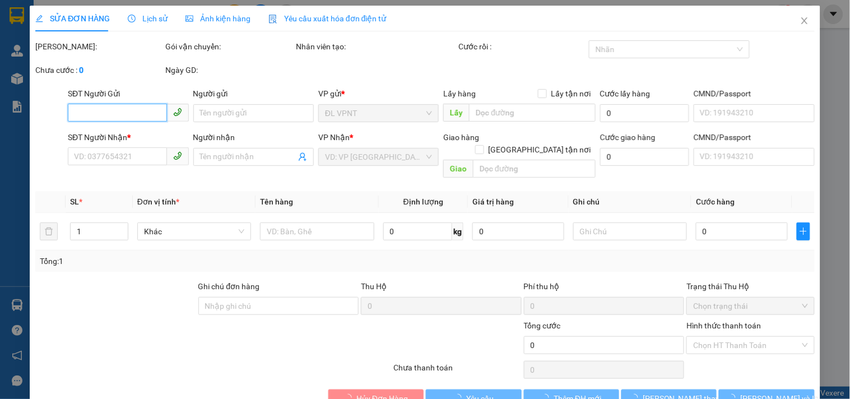
type input "0345934394"
type input "HUY"
type input "0702638789"
type input "LUÂN"
type input "3.375.000"
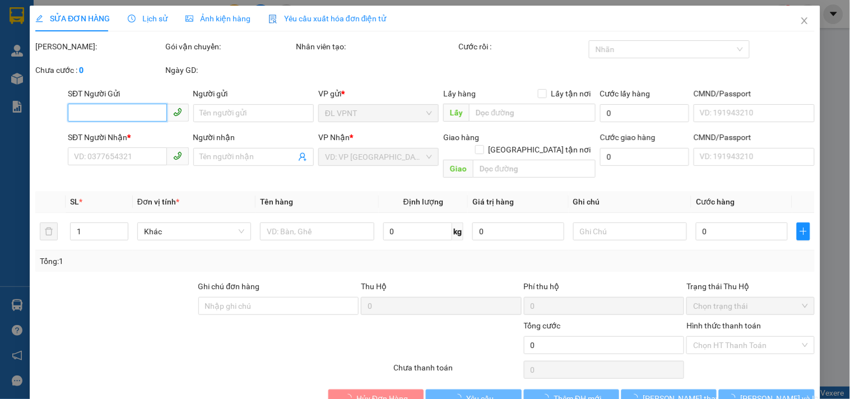
type input "40.000"
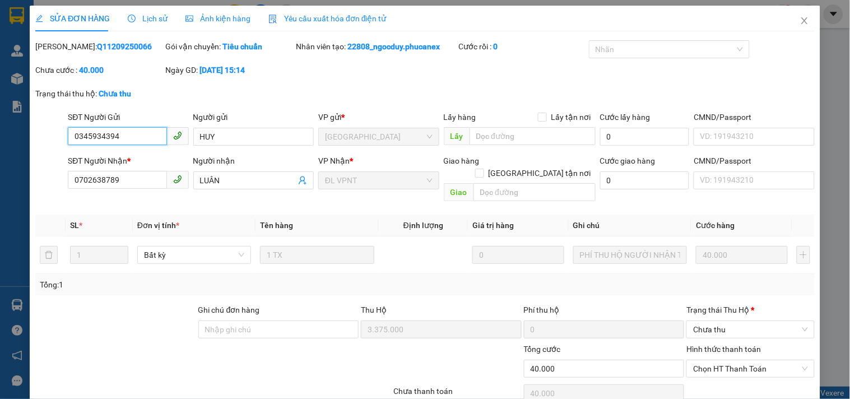
scroll to position [41, 0]
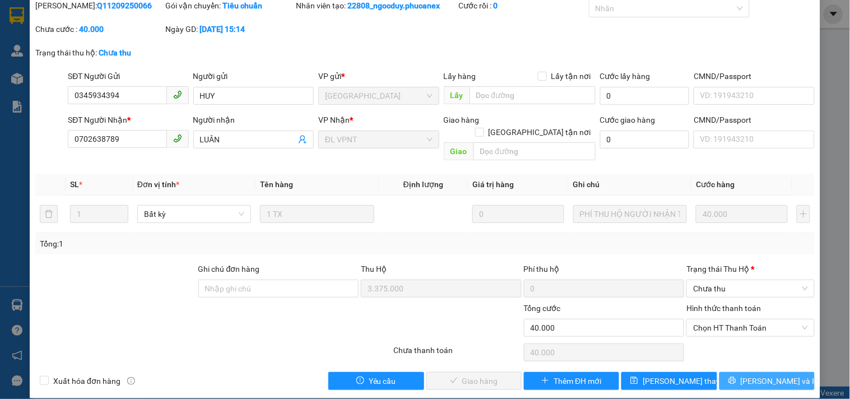
click at [766, 375] on span "[PERSON_NAME] và In" at bounding box center [780, 381] width 78 height 12
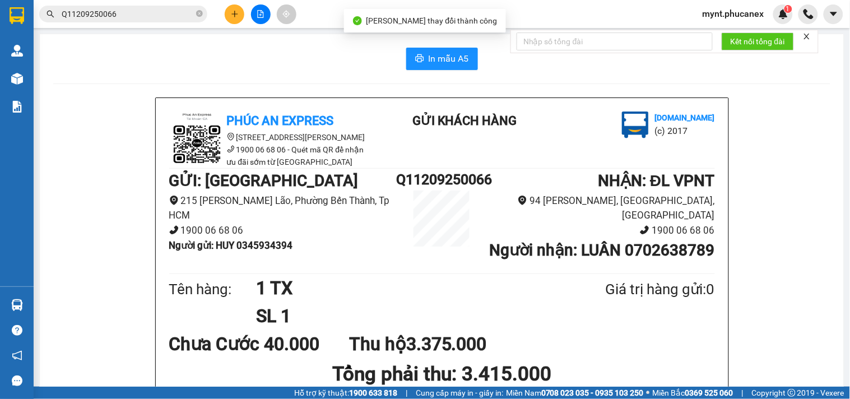
scroll to position [249, 0]
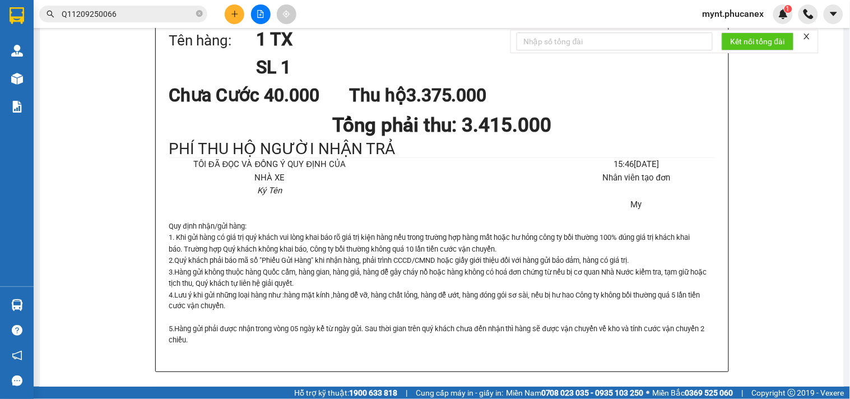
click at [237, 19] on button at bounding box center [235, 14] width 20 height 20
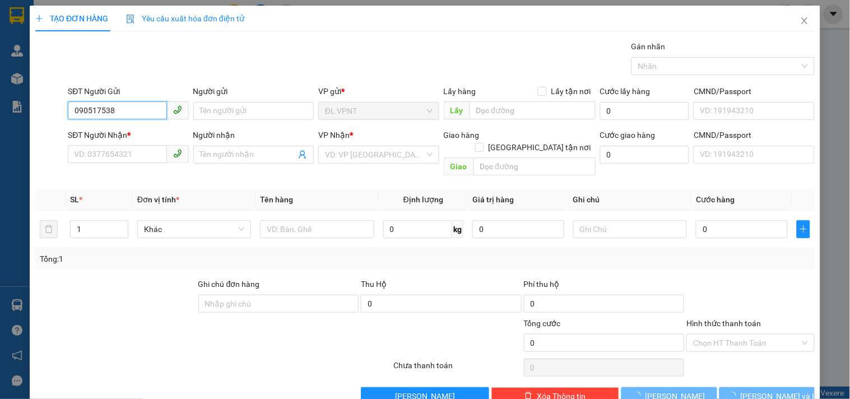
type input "0905175386"
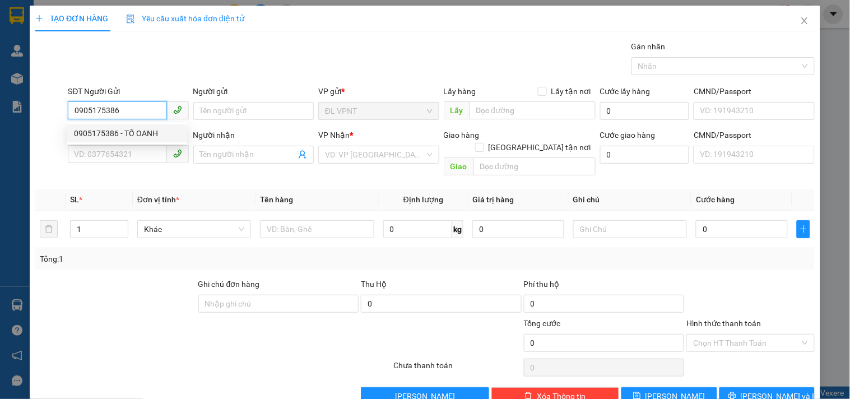
click at [121, 133] on div "0905175386 - TỐ OANH" at bounding box center [127, 133] width 106 height 12
type input "TỐ OANH"
type input "0931474692"
type input "Thảo Nguyên"
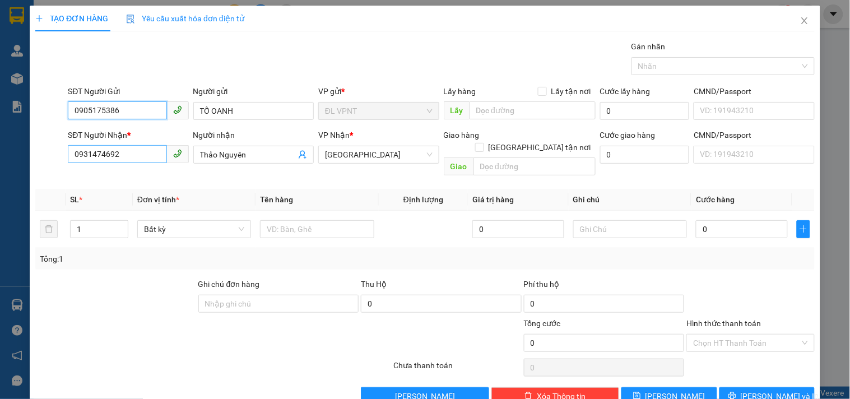
type input "0905175386"
drag, startPoint x: 138, startPoint y: 157, endPoint x: 0, endPoint y: 86, distance: 155.4
click at [0, 86] on div "TẠO ĐƠN HÀNG Yêu cầu xuất hóa đơn điện tử Transit Pickup Surcharge Ids Transit …" at bounding box center [425, 199] width 850 height 399
type input "0901666996"
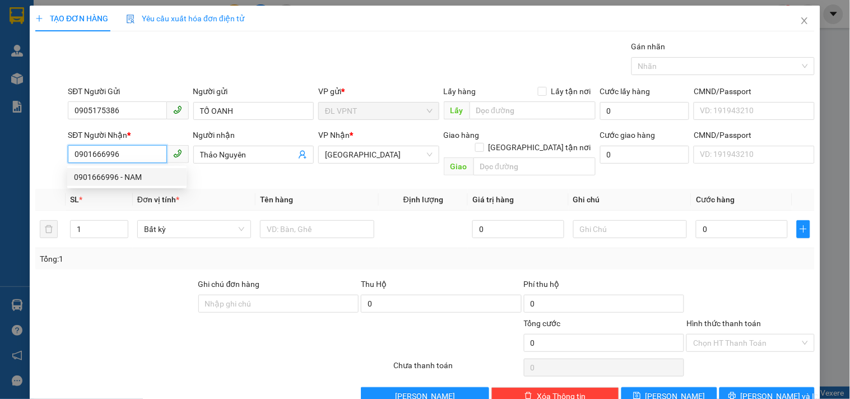
click at [97, 179] on div "0901666996 - NAM" at bounding box center [127, 177] width 106 height 12
type input "NAM"
type input "0901666996"
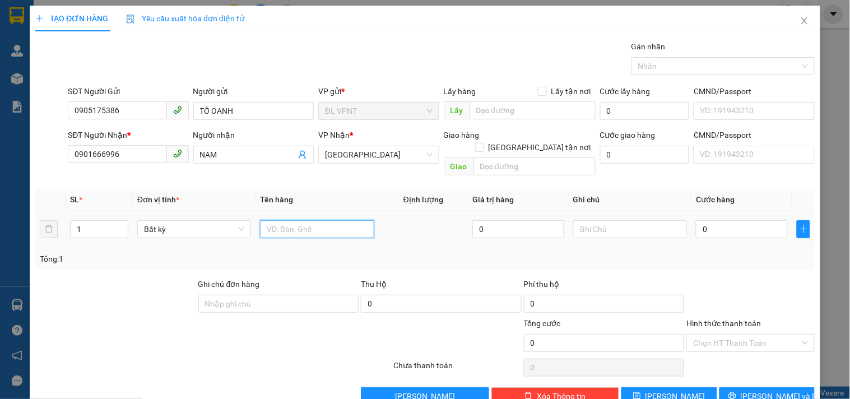
click at [314, 220] on input "text" at bounding box center [317, 229] width 114 height 18
type input "1t"
click at [712, 220] on input "0" at bounding box center [742, 229] width 92 height 18
type input "1"
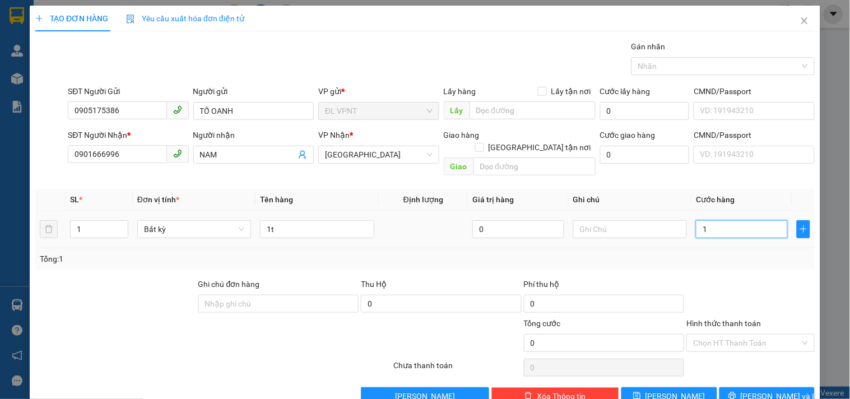
type input "1"
type input "10"
type input "100"
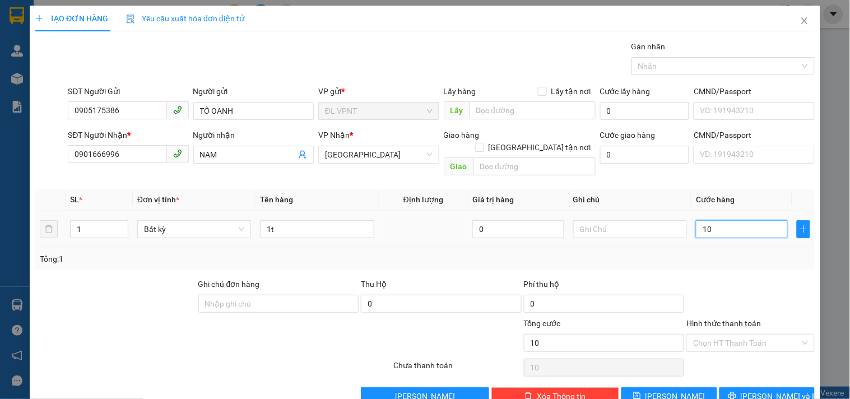
type input "100"
type input "100.000"
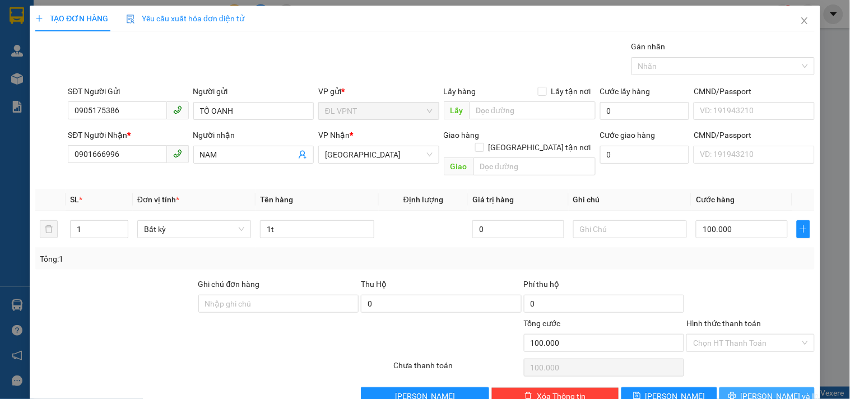
click at [734, 377] on button "[PERSON_NAME] và In" at bounding box center [766, 396] width 95 height 18
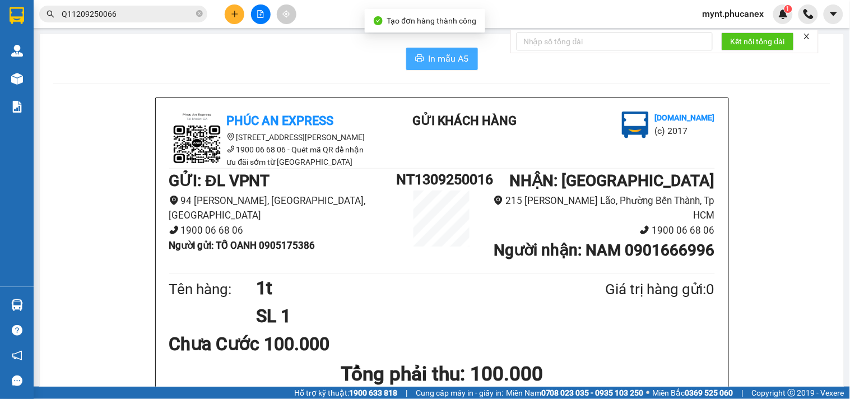
click at [430, 65] on span "In mẫu A5" at bounding box center [449, 59] width 40 height 14
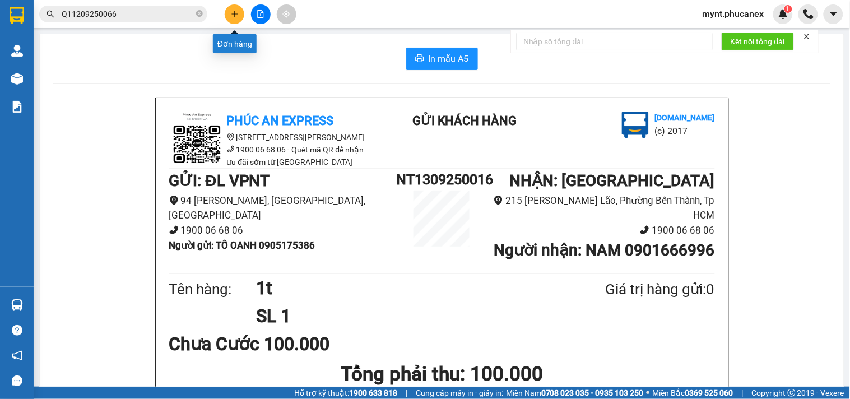
click at [232, 14] on icon "plus" at bounding box center [234, 13] width 6 height 1
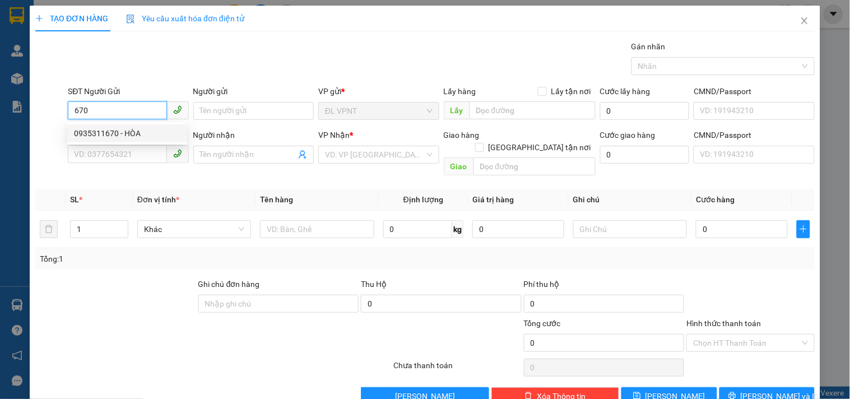
click at [126, 136] on div "0935311670 - HÒA" at bounding box center [127, 133] width 106 height 12
type input "0935311670"
type input "HÒA"
type input "0908073625"
type input "THU PHƯƠNG"
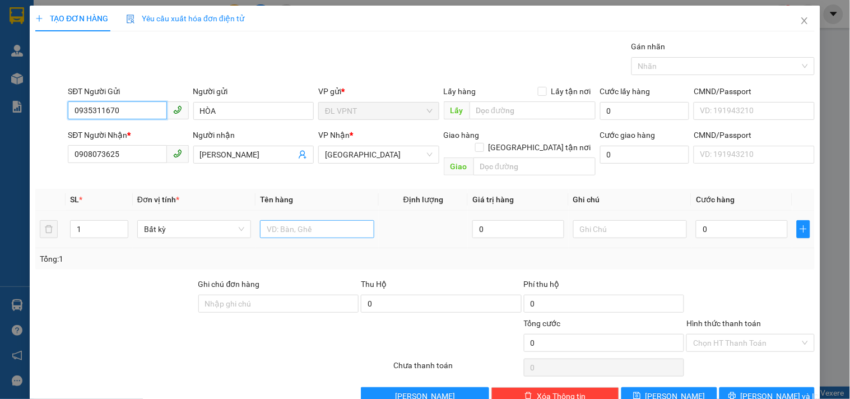
type input "0935311670"
drag, startPoint x: 277, startPoint y: 221, endPoint x: 267, endPoint y: 200, distance: 23.8
click at [278, 221] on input "text" at bounding box center [317, 229] width 114 height 18
type input "1bao xanh"
click at [731, 220] on input "0" at bounding box center [742, 229] width 92 height 18
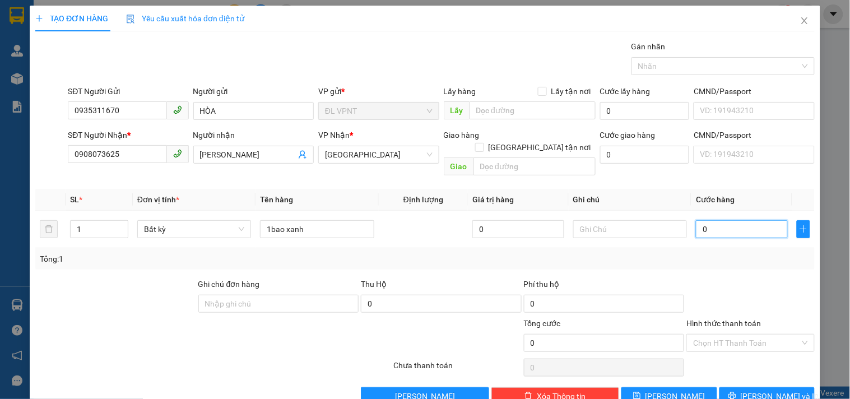
type input "6"
type input "60"
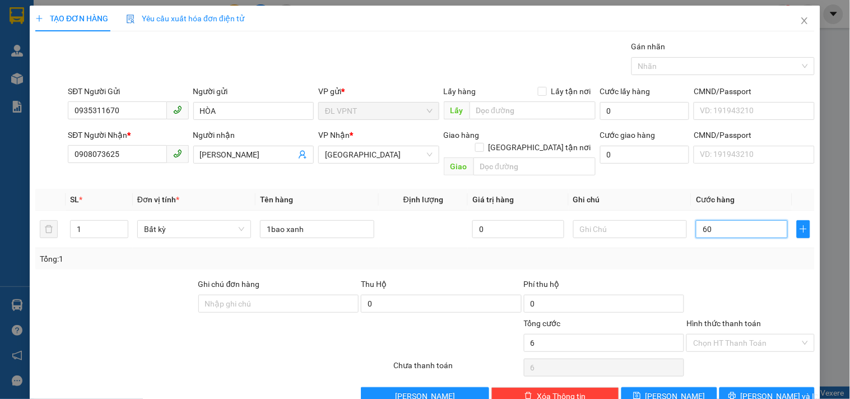
type input "60"
type input "60.000"
click at [757, 377] on span "[PERSON_NAME] và In" at bounding box center [780, 396] width 78 height 12
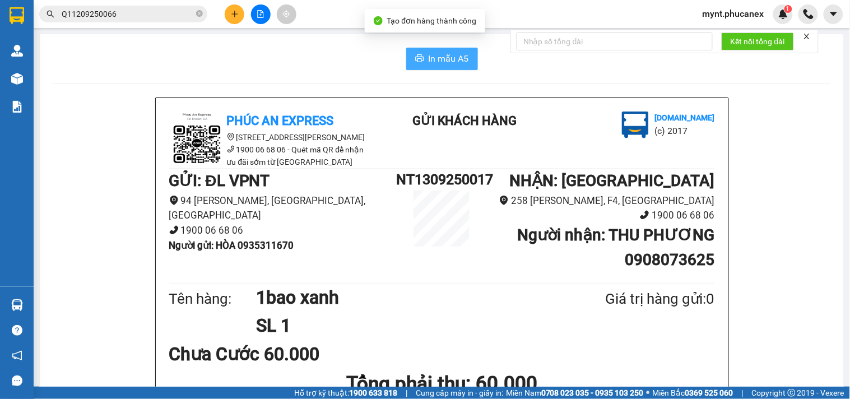
click at [406, 58] on button "In mẫu A5" at bounding box center [442, 59] width 72 height 22
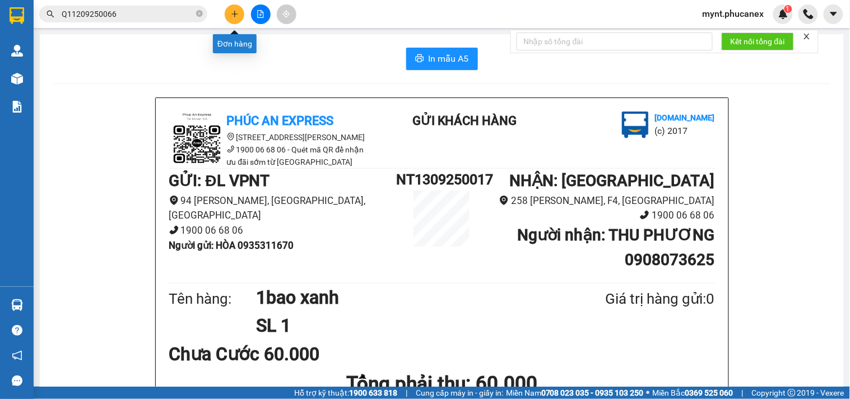
click at [229, 10] on button at bounding box center [235, 14] width 20 height 20
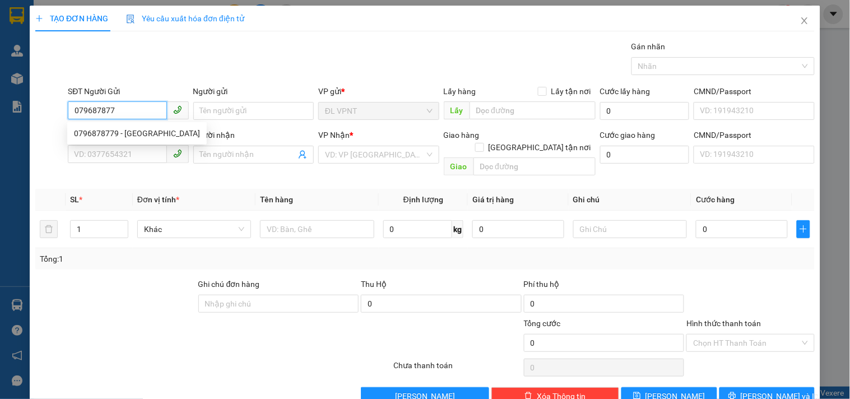
type input "0796878779"
click at [134, 133] on div "0796878779 - MỸ DUNG" at bounding box center [137, 133] width 126 height 12
type input "MỸ DUNG"
type input "0915878799"
type input "SỞ - VP"
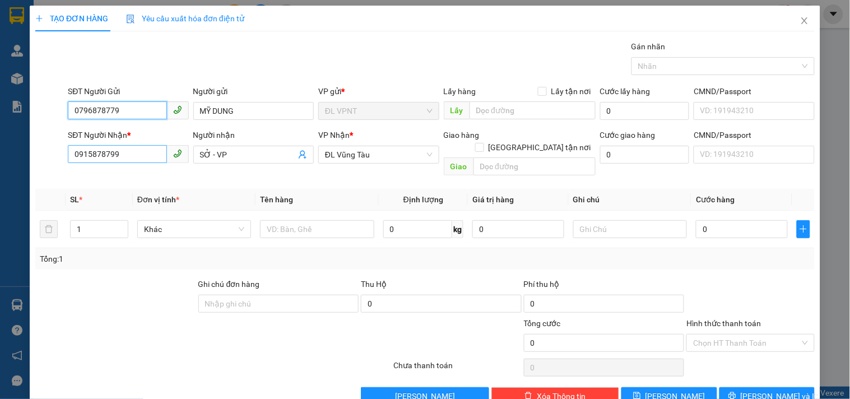
type input "0796878779"
drag, startPoint x: 121, startPoint y: 163, endPoint x: 0, endPoint y: 129, distance: 125.7
click at [0, 129] on div "TẠO ĐƠN HÀNG Yêu cầu xuất hóa đơn điện tử Transit Pickup Surcharge Ids Transit …" at bounding box center [425, 199] width 850 height 399
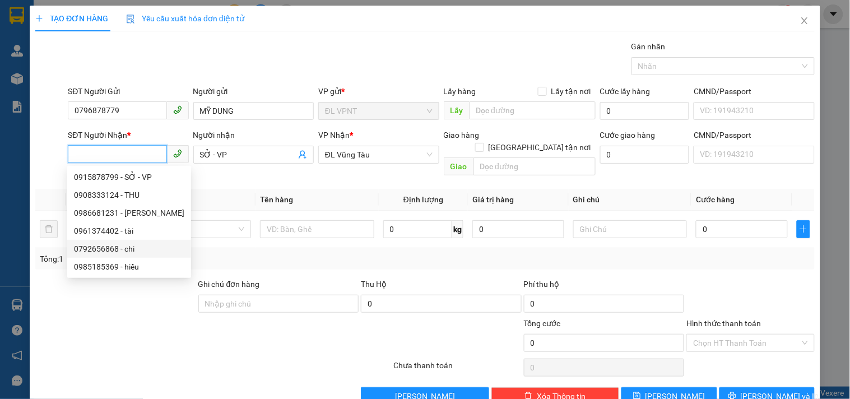
click at [96, 253] on div "0792656868 - chi" at bounding box center [129, 249] width 110 height 12
type input "0792656868"
type input "chi"
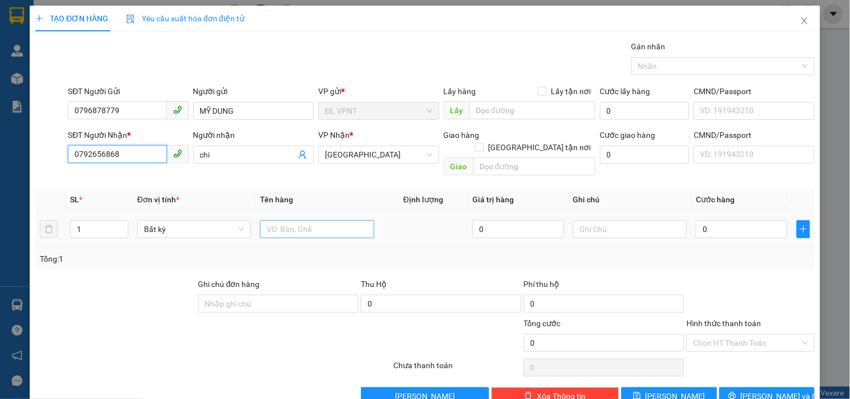
type input "0792656868"
click at [329, 221] on input "text" at bounding box center [317, 229] width 114 height 18
type input "2k tx"
drag, startPoint x: 84, startPoint y: 217, endPoint x: 59, endPoint y: 224, distance: 26.2
click at [59, 224] on tr "1 Bất kỳ 2k tx 0 0" at bounding box center [424, 230] width 779 height 38
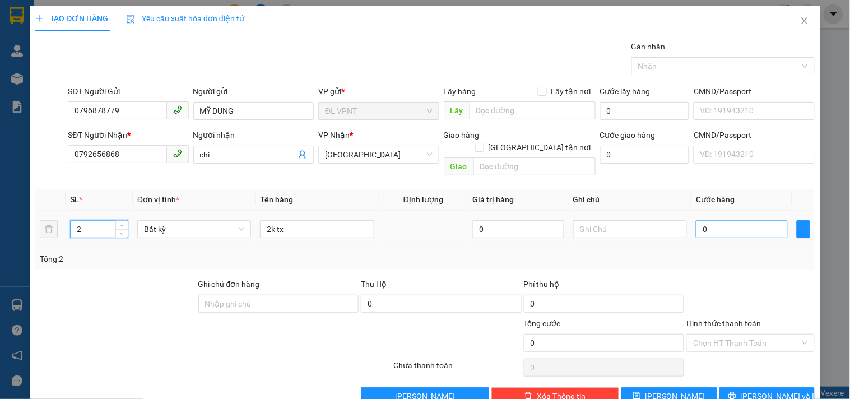
type input "2"
click at [742, 220] on input "0" at bounding box center [742, 229] width 92 height 18
type input "1"
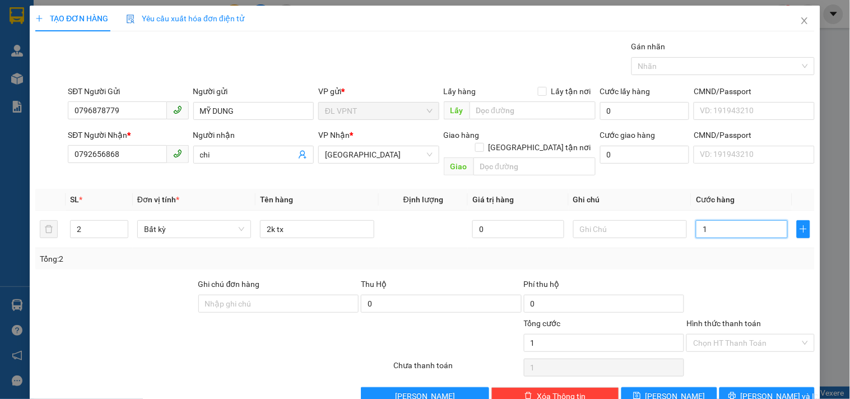
type input "10"
type input "100"
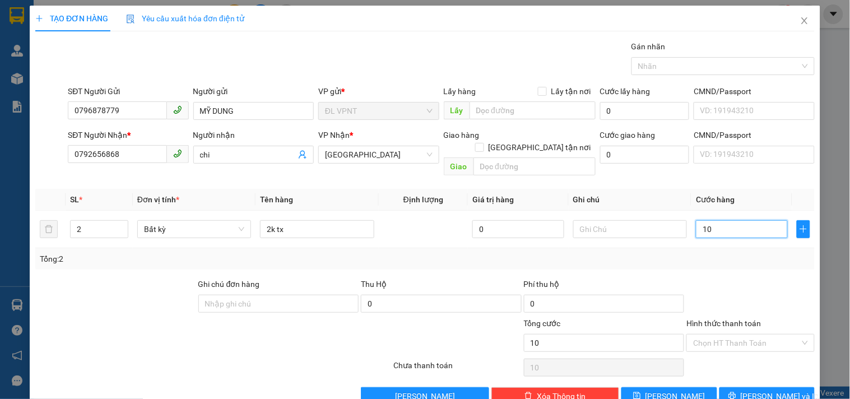
type input "100"
type input "100.000"
click at [151, 317] on div at bounding box center [148, 336] width 228 height 39
click at [171, 301] on div at bounding box center [115, 297] width 163 height 39
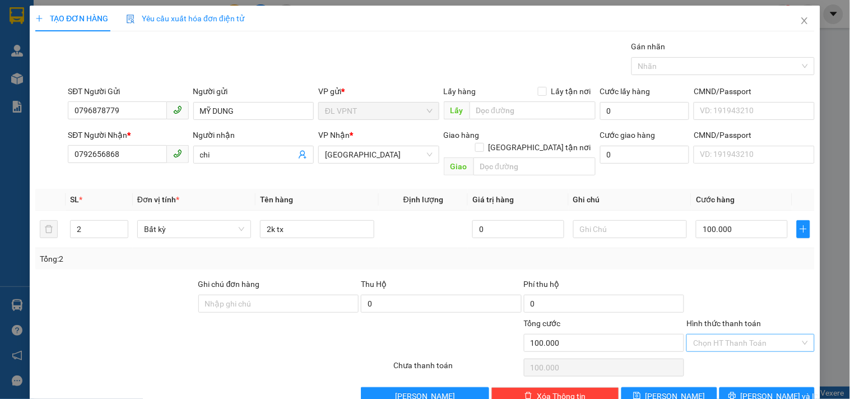
click at [706, 338] on input "Hình thức thanh toán" at bounding box center [746, 342] width 106 height 17
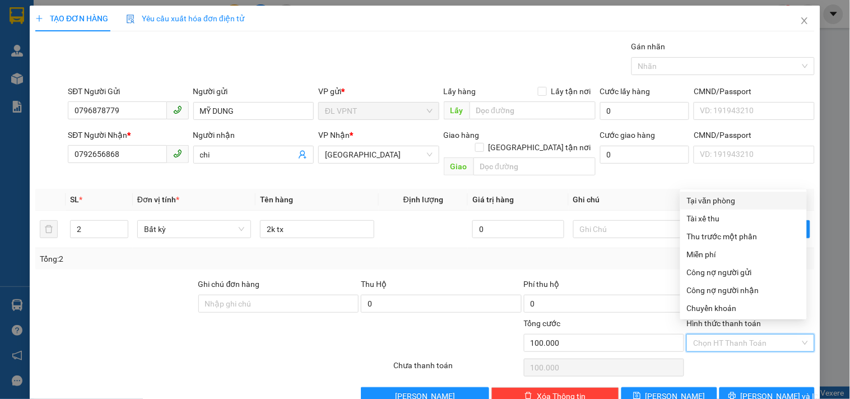
click at [714, 199] on div "Tại văn phòng" at bounding box center [743, 200] width 113 height 12
type input "0"
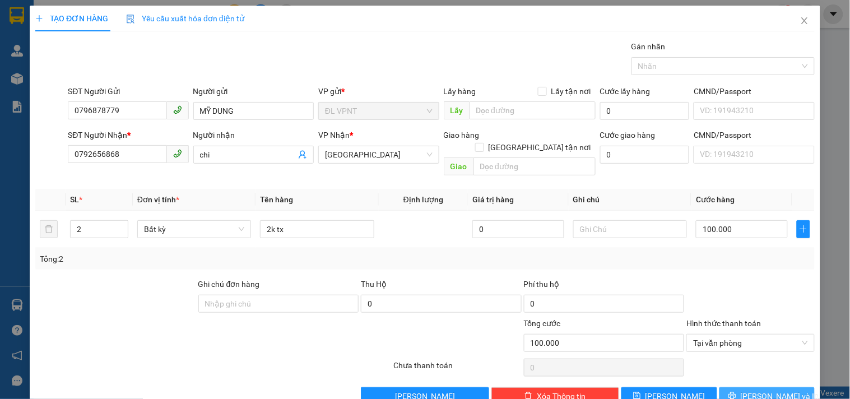
click at [763, 377] on span "[PERSON_NAME] và In" at bounding box center [780, 396] width 78 height 12
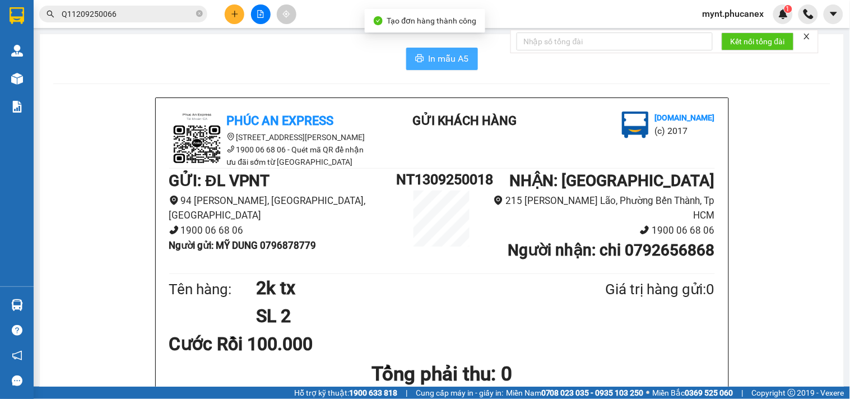
click at [440, 59] on span "In mẫu A5" at bounding box center [449, 59] width 40 height 14
